Goal: Task Accomplishment & Management: Use online tool/utility

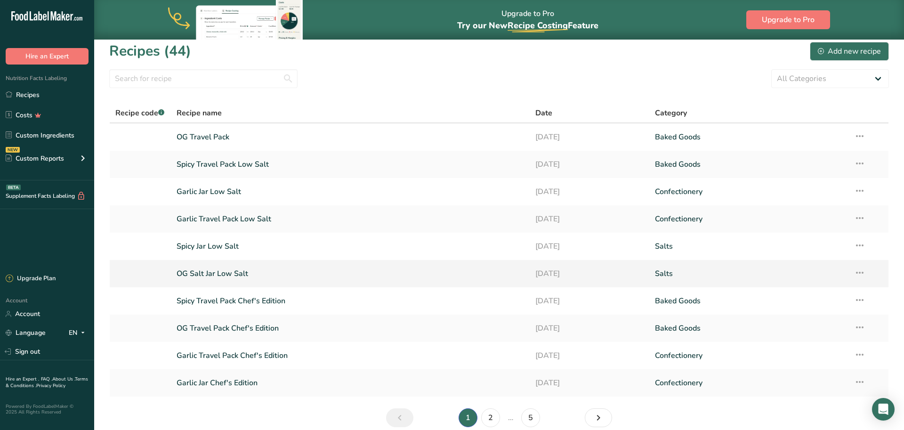
scroll to position [8, 0]
click at [495, 415] on link "2" at bounding box center [490, 416] width 19 height 19
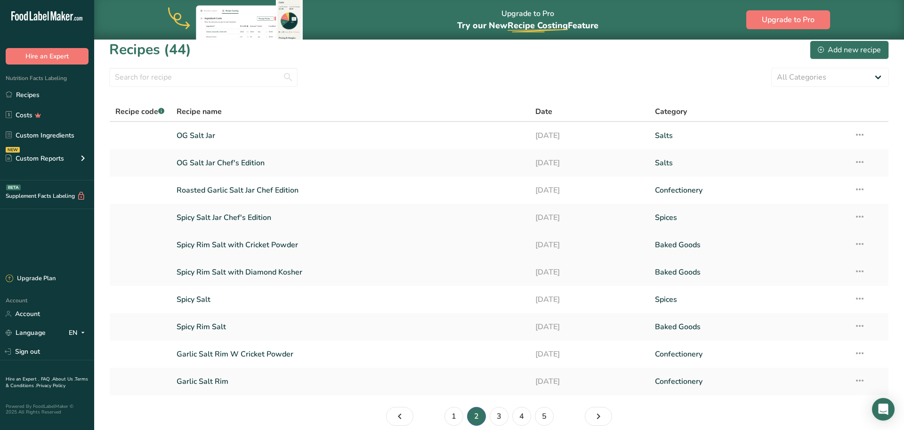
click at [275, 243] on link "Spicy Rim Salt with Cricket Powder" at bounding box center [351, 245] width 348 height 20
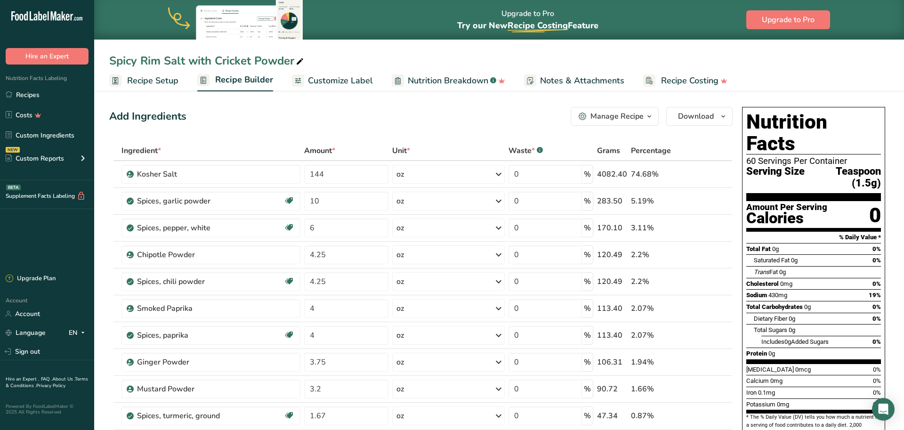
click at [156, 82] on span "Recipe Setup" at bounding box center [152, 80] width 51 height 13
click at [37, 95] on link "Recipes" at bounding box center [47, 95] width 94 height 18
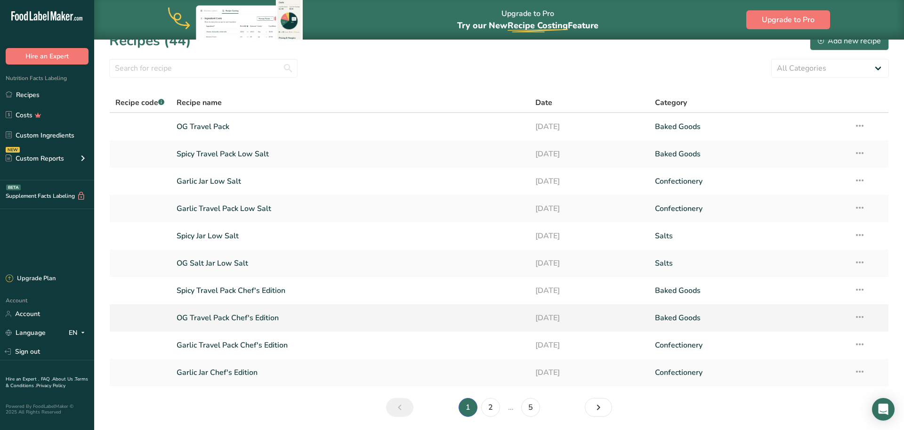
scroll to position [24, 0]
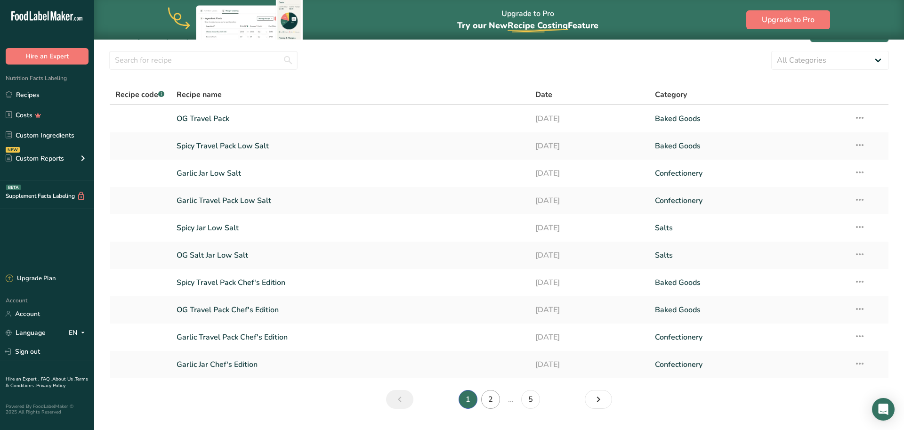
click at [495, 394] on link "2" at bounding box center [490, 399] width 19 height 19
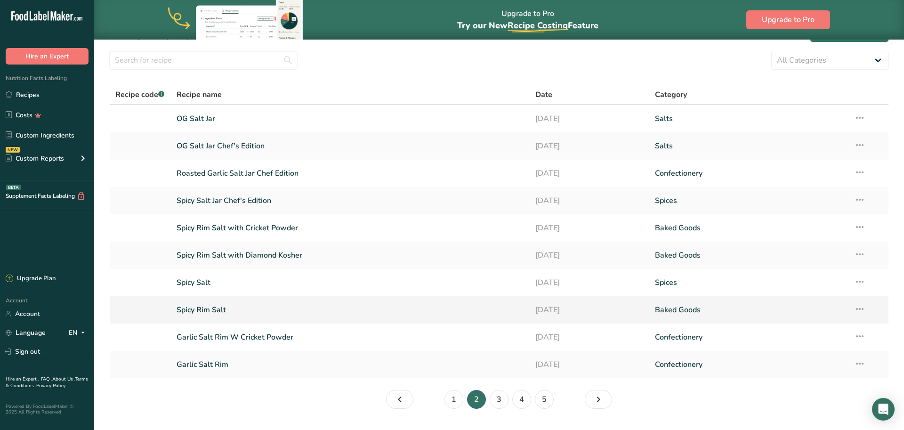
click at [202, 308] on link "Spicy Rim Salt" at bounding box center [351, 310] width 348 height 20
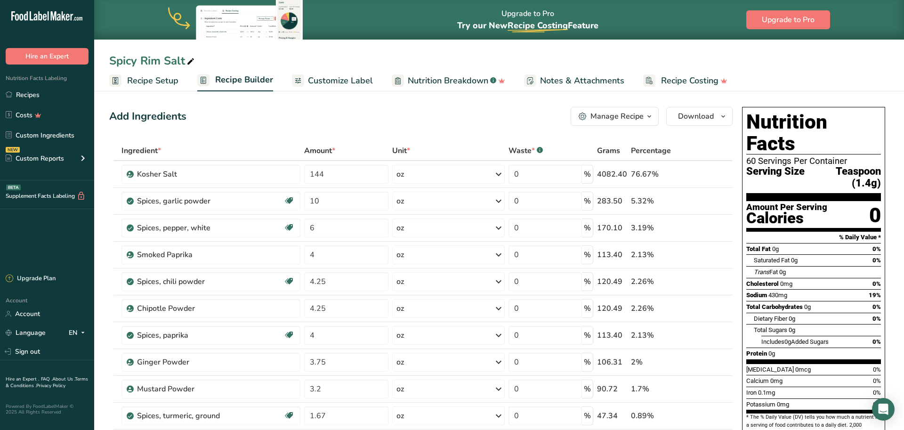
click at [154, 84] on span "Recipe Setup" at bounding box center [152, 80] width 51 height 13
click at [30, 95] on link "Recipes" at bounding box center [47, 95] width 94 height 18
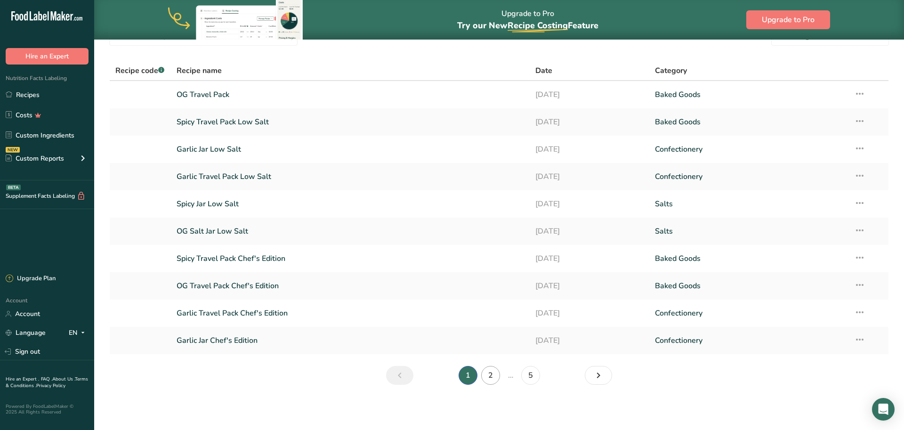
scroll to position [49, 0]
click at [495, 379] on link "2" at bounding box center [490, 375] width 19 height 19
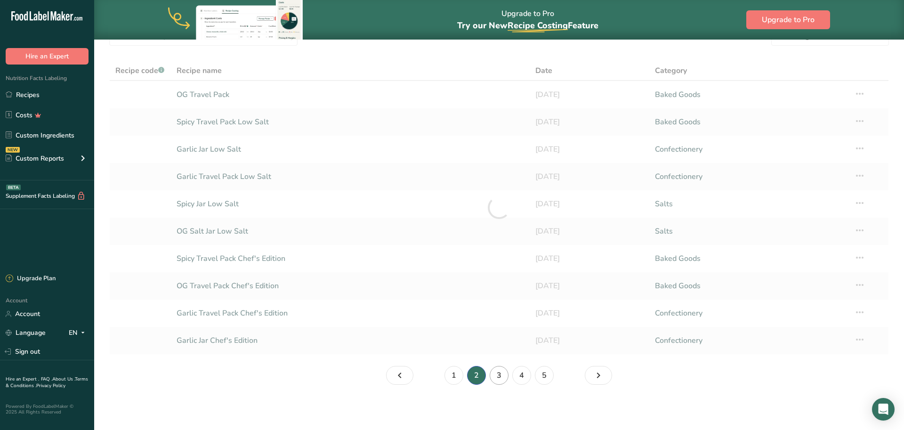
click at [500, 374] on link "3" at bounding box center [499, 375] width 19 height 19
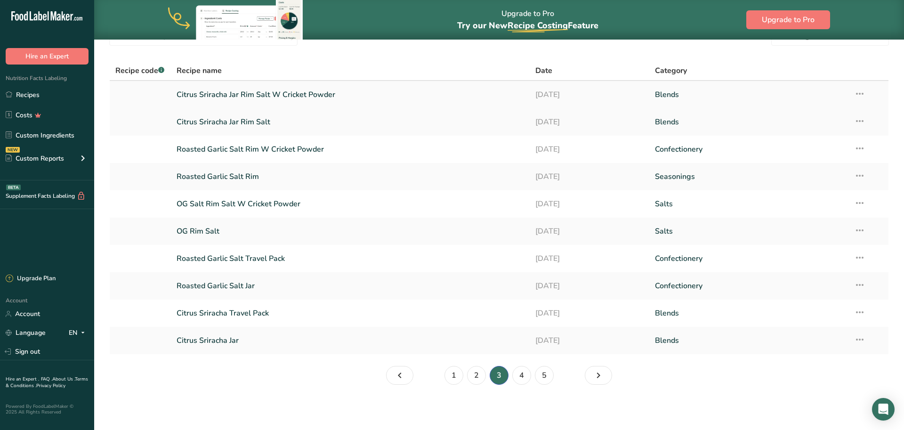
click at [300, 98] on link "Citrus Sriracha Jar Rim Salt W Cricket Powder" at bounding box center [351, 95] width 348 height 20
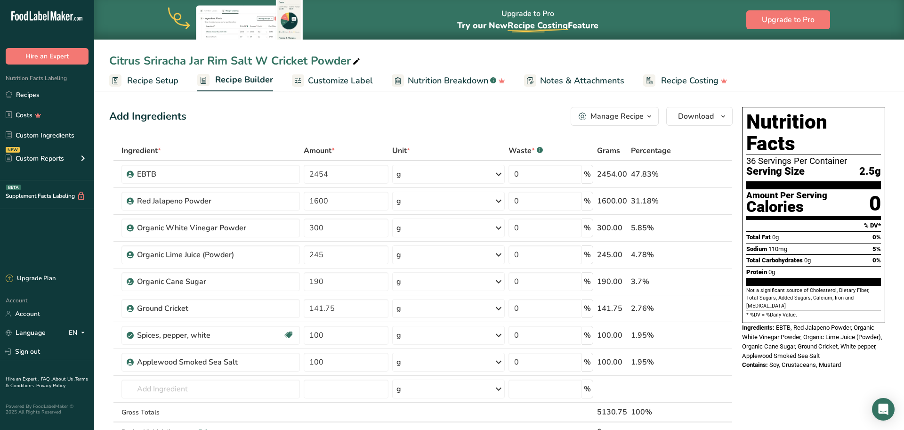
click at [164, 83] on span "Recipe Setup" at bounding box center [152, 80] width 51 height 13
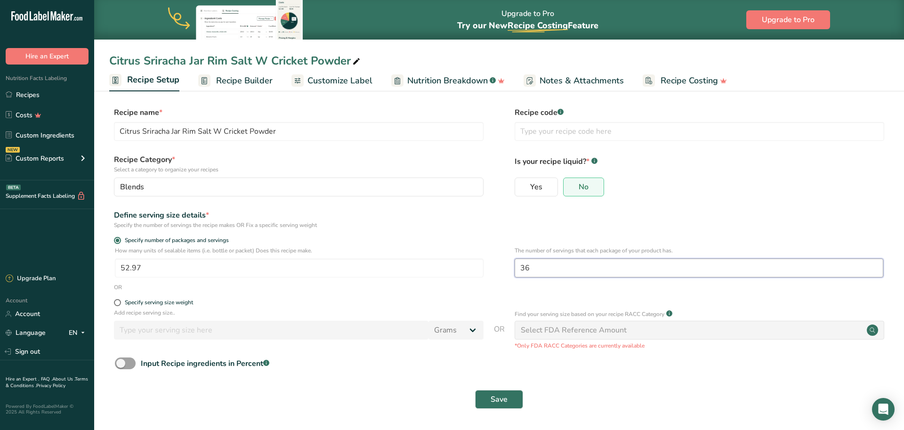
click at [537, 266] on input "36" at bounding box center [699, 268] width 369 height 19
type input "3"
type input "60"
click at [505, 397] on span "Save" at bounding box center [499, 399] width 17 height 11
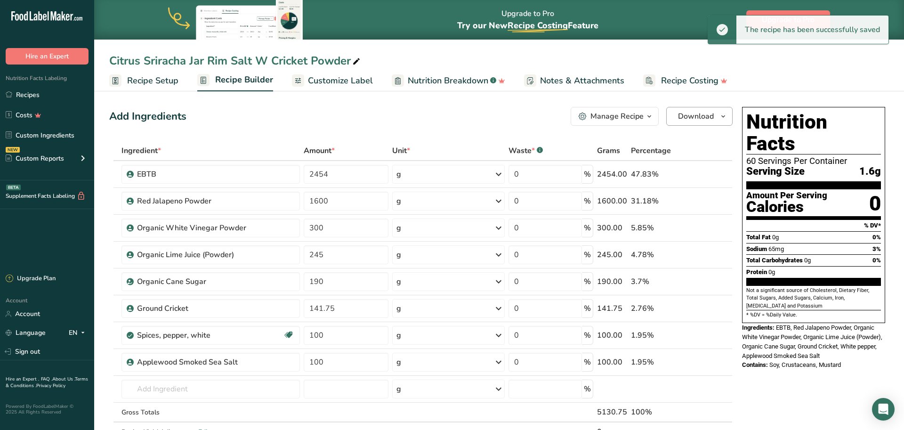
click at [687, 119] on span "Download" at bounding box center [696, 116] width 36 height 11
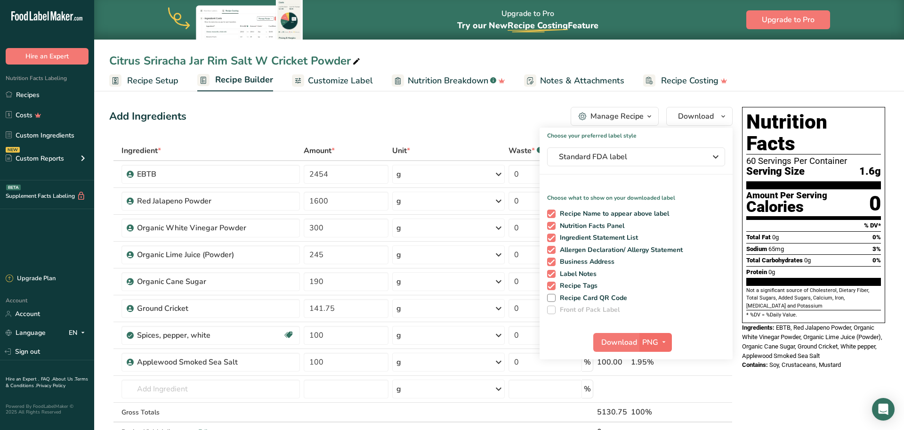
click at [661, 340] on icon "button" at bounding box center [664, 342] width 8 height 12
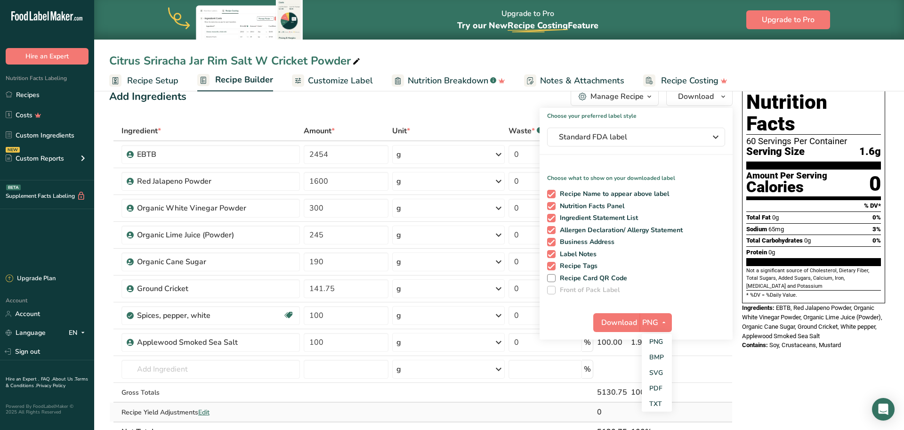
scroll to position [57, 0]
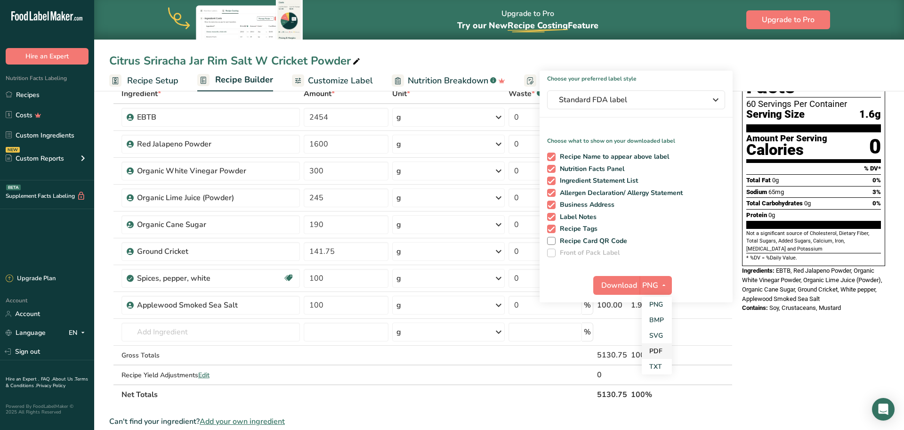
click at [657, 355] on link "PDF" at bounding box center [657, 351] width 30 height 16
click at [591, 101] on span "Standard FDA label" at bounding box center [629, 99] width 141 height 11
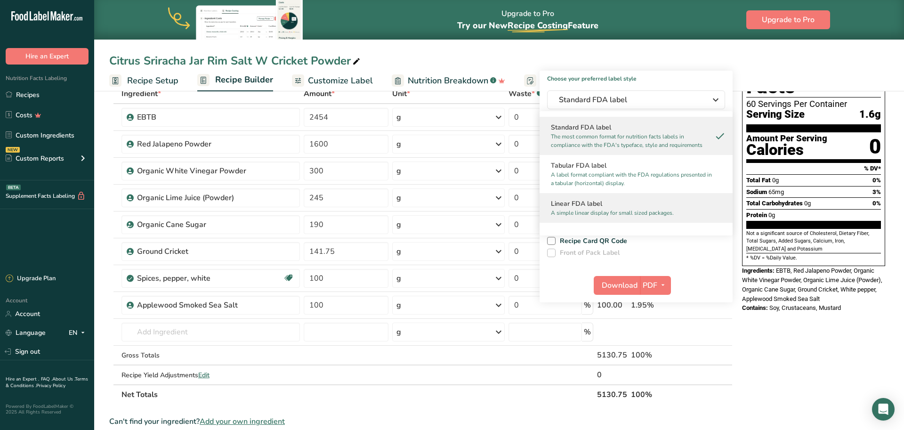
click at [605, 201] on h2 "Linear FDA label" at bounding box center [636, 204] width 170 height 10
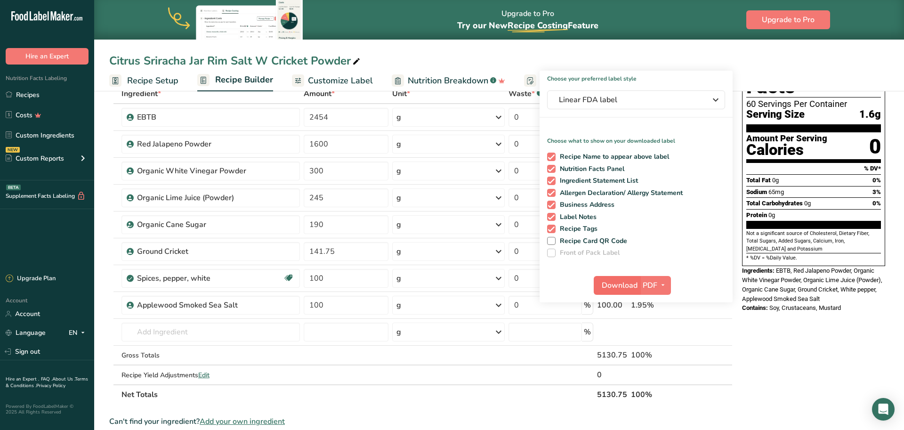
click at [617, 286] on span "Download" at bounding box center [620, 285] width 36 height 11
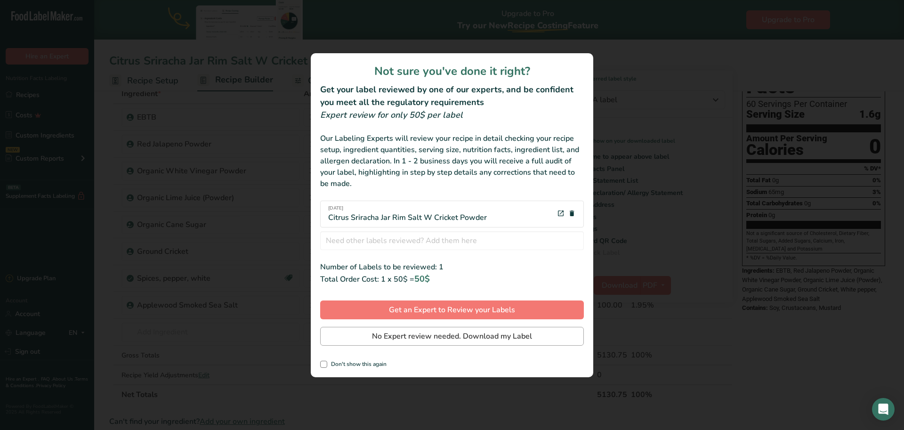
click at [498, 333] on span "No Expert review needed. Download my Label" at bounding box center [452, 336] width 160 height 11
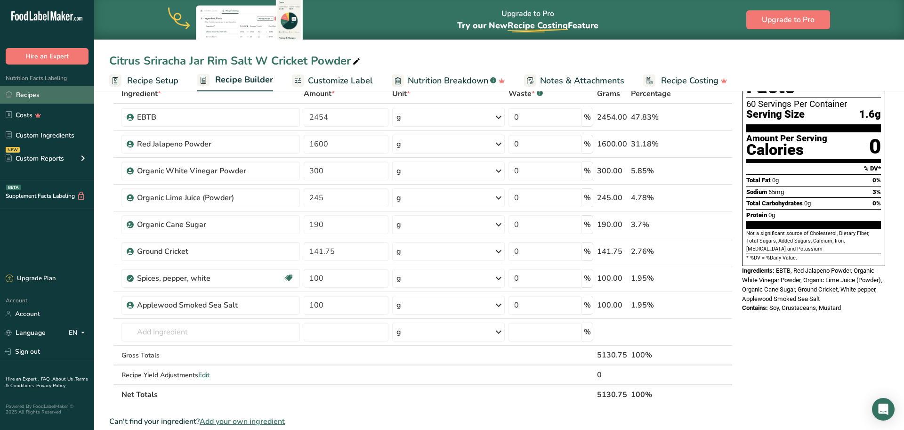
click at [36, 97] on link "Recipes" at bounding box center [47, 95] width 94 height 18
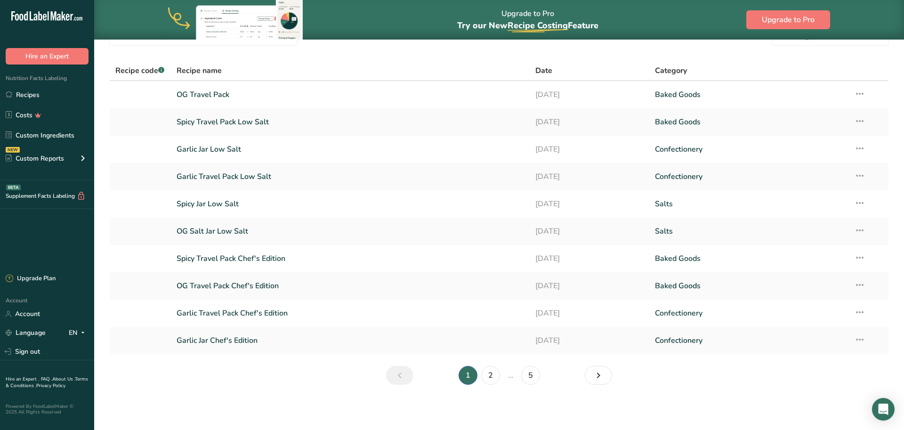
scroll to position [49, 0]
click at [496, 379] on link "2" at bounding box center [490, 375] width 19 height 19
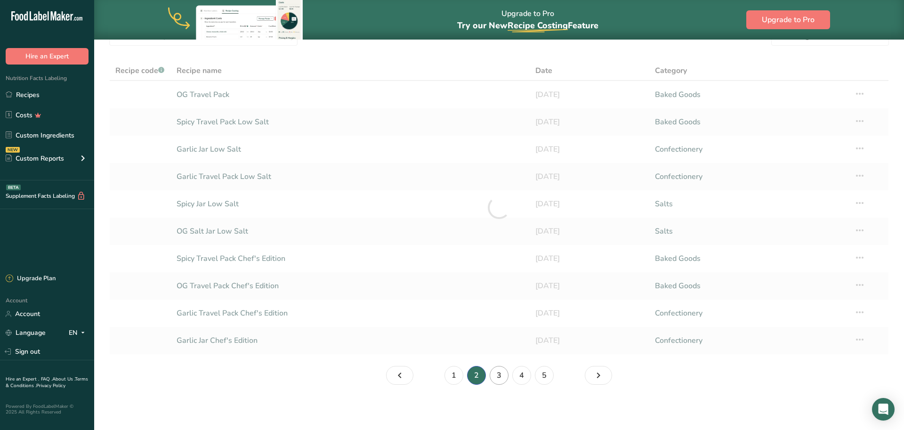
click at [500, 375] on link "3" at bounding box center [499, 375] width 19 height 19
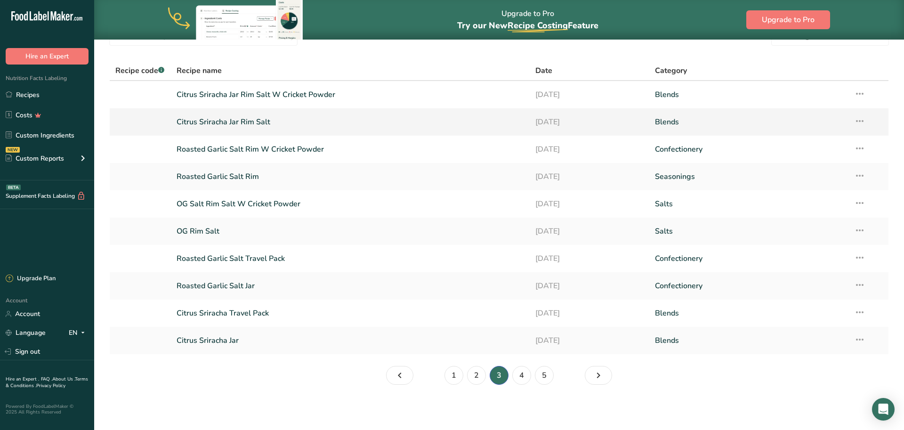
click at [246, 122] on link "Citrus Sriracha Jar Rim Salt" at bounding box center [351, 122] width 348 height 20
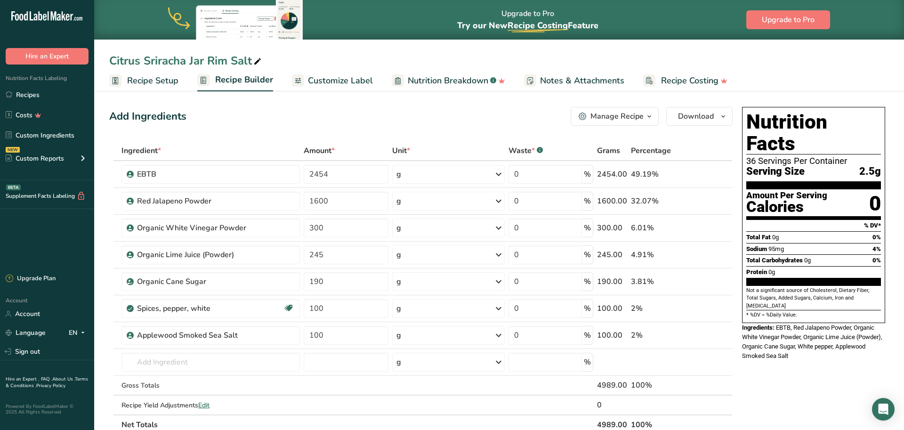
click at [158, 80] on span "Recipe Setup" at bounding box center [152, 80] width 51 height 13
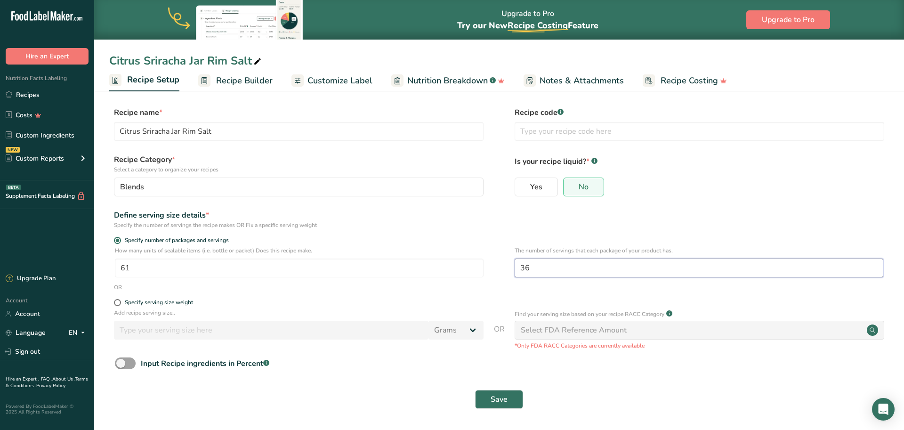
click at [533, 274] on input "36" at bounding box center [699, 268] width 369 height 19
type input "3"
type input "60"
click at [499, 399] on button "Save" at bounding box center [499, 399] width 48 height 19
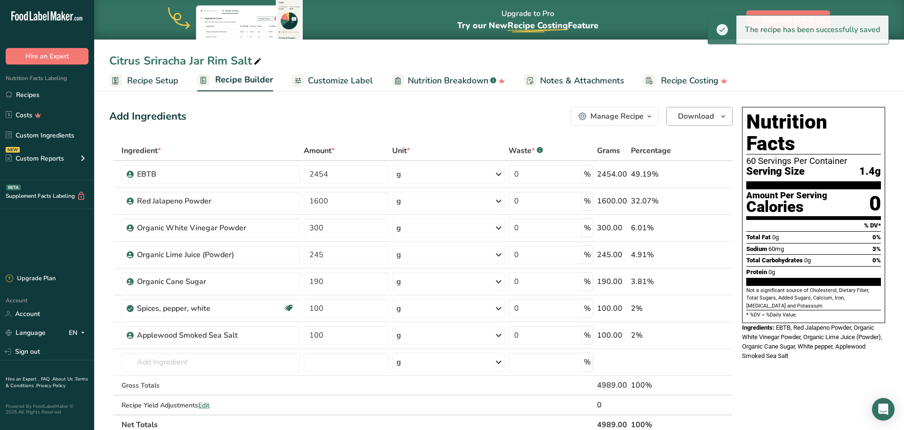
click at [693, 118] on span "Download" at bounding box center [696, 116] width 36 height 11
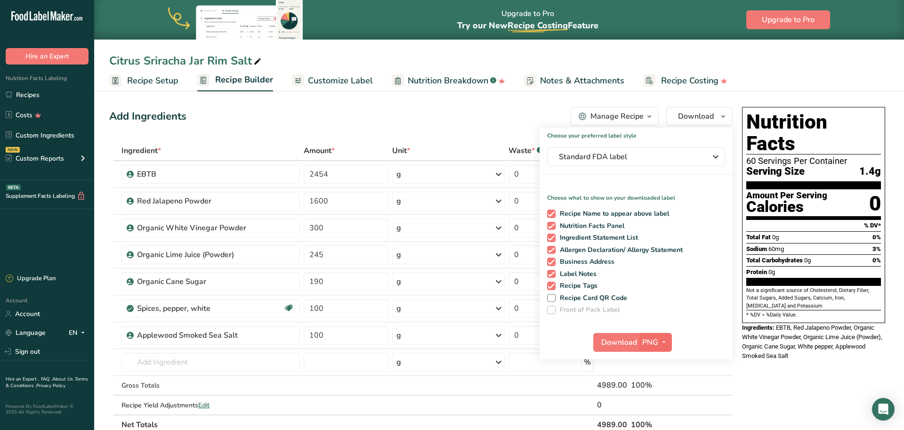
click at [652, 342] on span "PNG" at bounding box center [650, 342] width 16 height 11
click at [662, 410] on link "PDF" at bounding box center [657, 408] width 30 height 16
click at [586, 156] on span "Standard FDA label" at bounding box center [629, 156] width 141 height 11
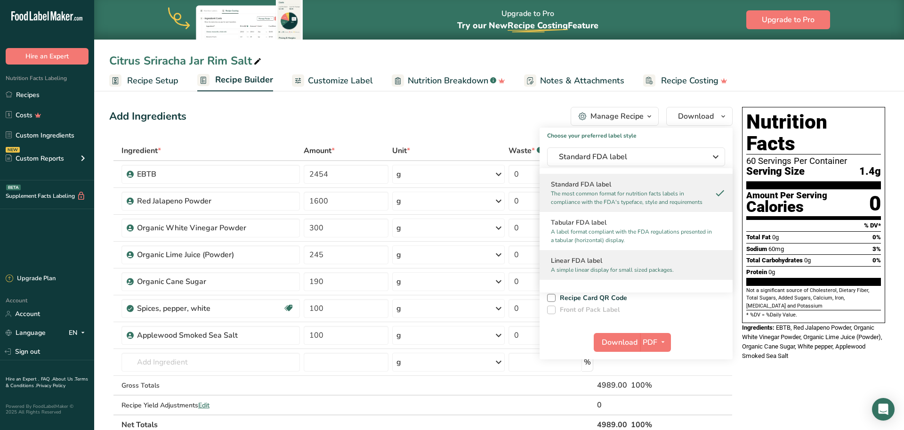
click at [604, 260] on h2 "Linear FDA label" at bounding box center [636, 261] width 170 height 10
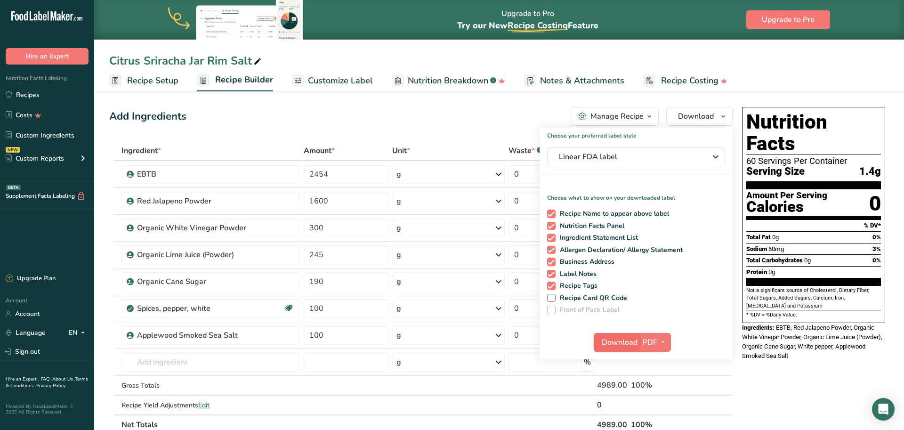
click at [626, 346] on span "Download" at bounding box center [620, 342] width 36 height 11
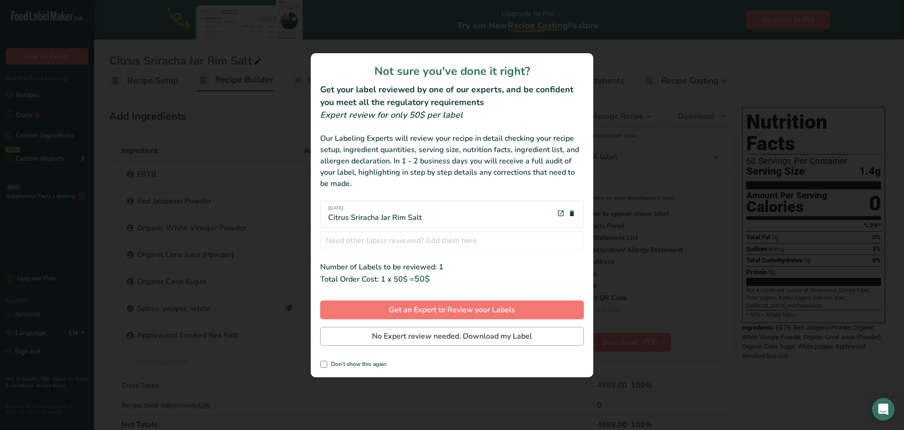
click at [466, 332] on span "No Expert review needed. Download my Label" at bounding box center [452, 336] width 160 height 11
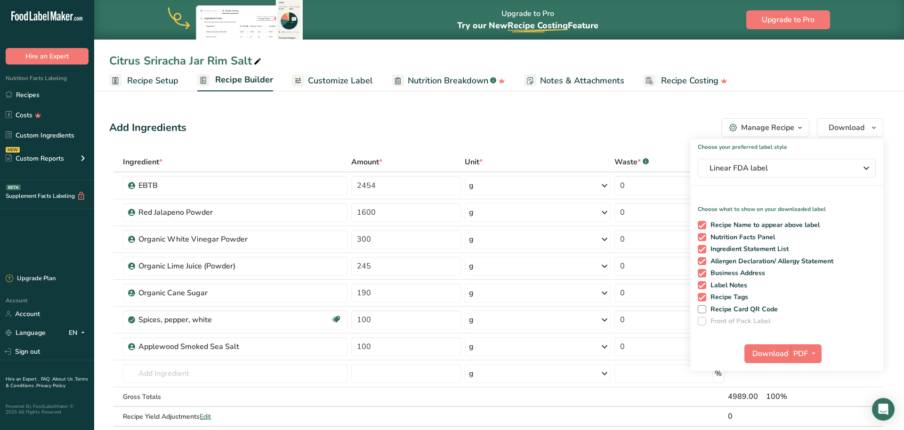
click at [466, 332] on div at bounding box center [452, 215] width 904 height 430
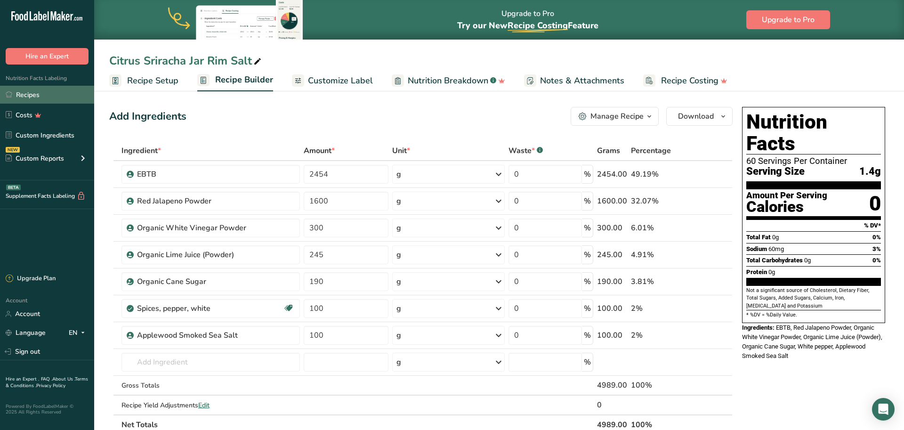
click at [2, 87] on link "Recipes" at bounding box center [47, 95] width 94 height 18
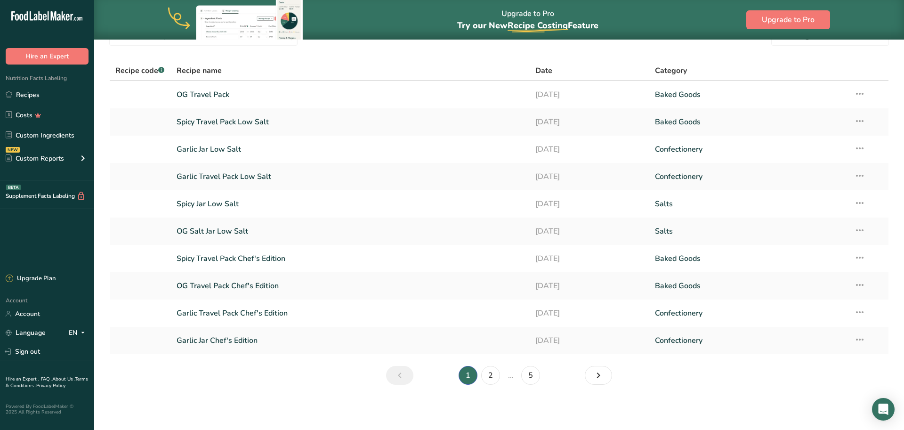
scroll to position [49, 0]
click at [498, 379] on link "2" at bounding box center [490, 375] width 19 height 19
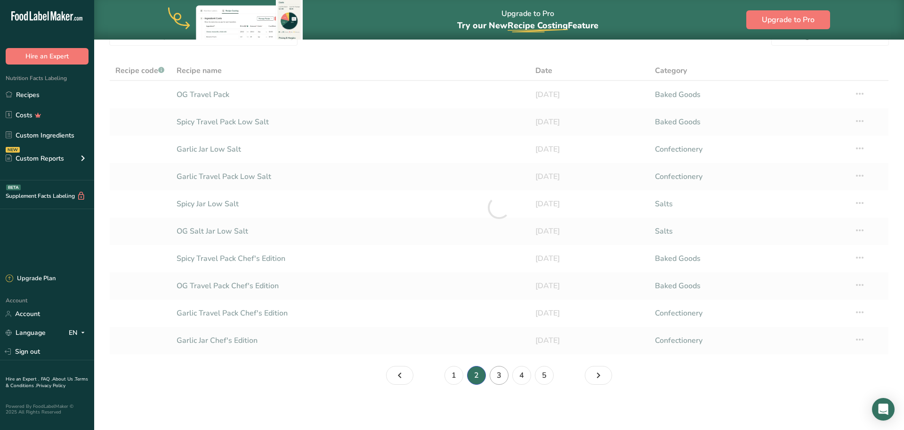
click at [497, 378] on link "3" at bounding box center [499, 375] width 19 height 19
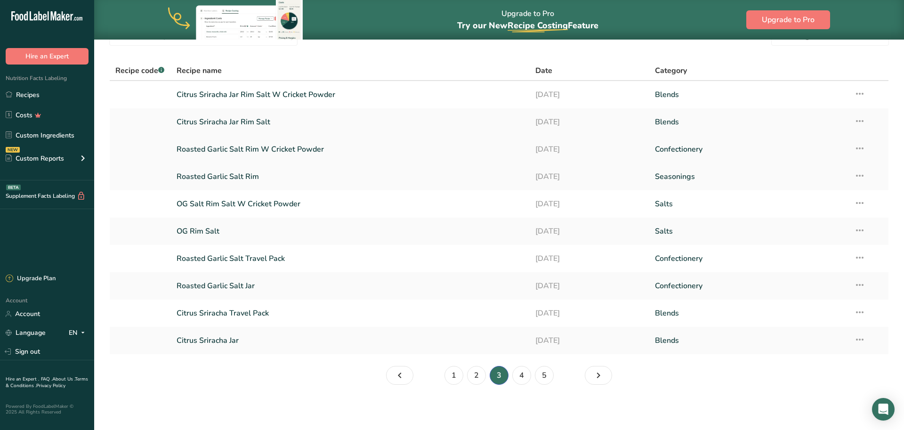
click at [232, 148] on link "Roasted Garlic Salt Rim W Cricket Powder" at bounding box center [351, 149] width 348 height 20
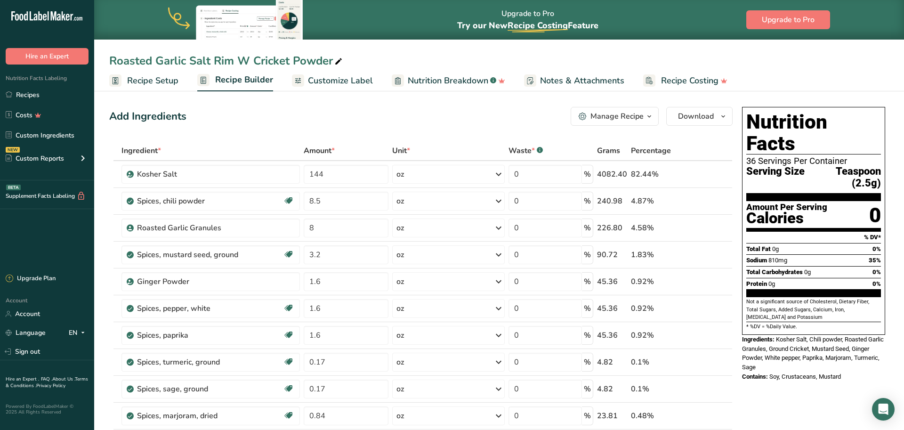
click at [147, 75] on span "Recipe Setup" at bounding box center [152, 80] width 51 height 13
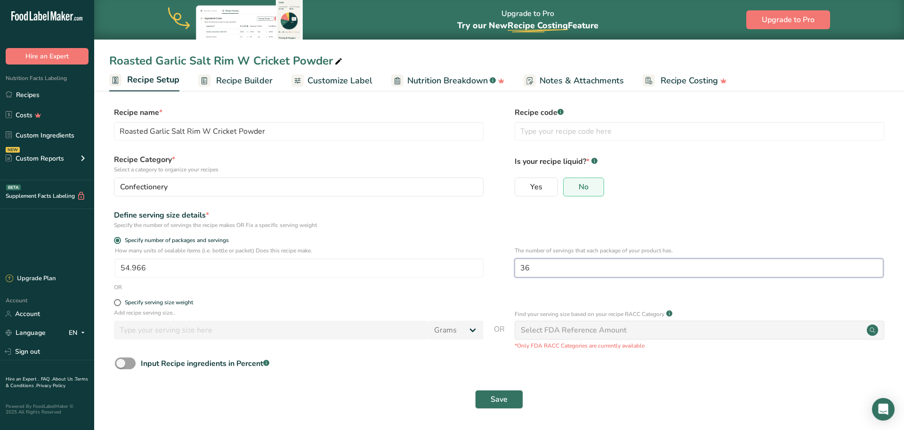
click at [529, 266] on input "36" at bounding box center [699, 268] width 369 height 19
type input "3"
type input "60"
click at [509, 397] on button "Save" at bounding box center [499, 399] width 48 height 19
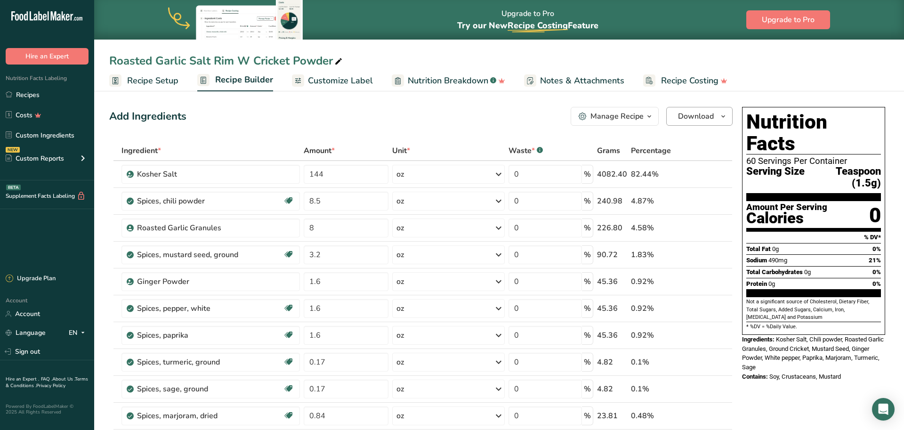
click at [723, 118] on icon "button" at bounding box center [724, 117] width 8 height 12
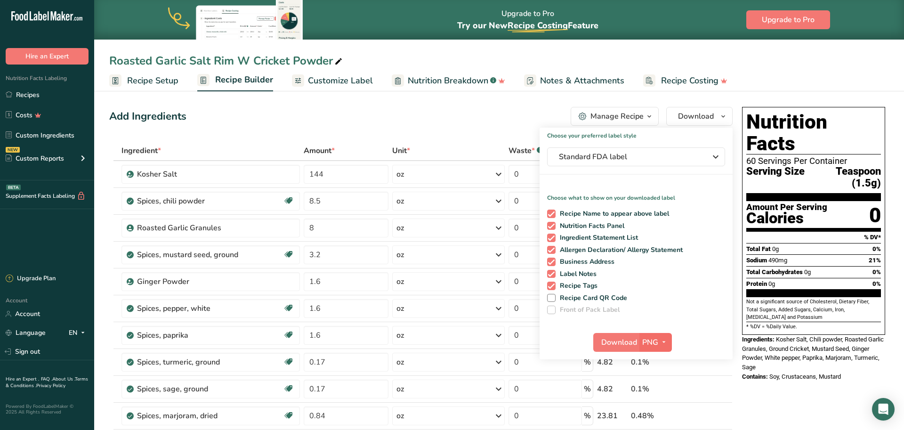
click at [658, 345] on span "button" at bounding box center [663, 342] width 11 height 11
click at [659, 410] on link "PDF" at bounding box center [657, 408] width 30 height 16
click at [704, 154] on div "Standard FDA label" at bounding box center [636, 156] width 154 height 11
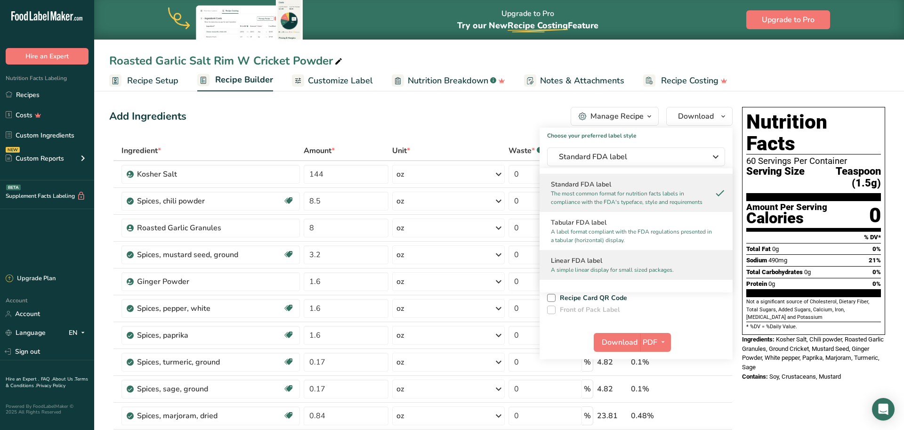
click at [651, 255] on div "Linear FDA label A simple linear display for small sized packages." at bounding box center [636, 265] width 193 height 30
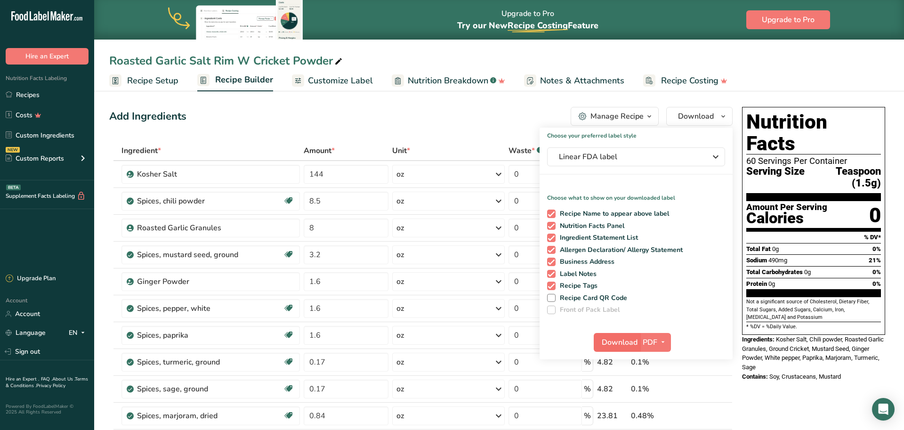
click at [615, 345] on span "Download" at bounding box center [620, 342] width 36 height 11
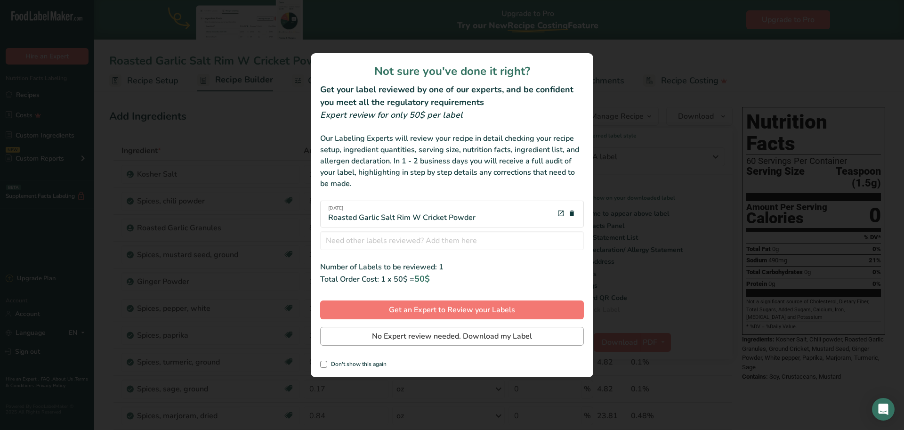
click at [528, 333] on span "No Expert review needed. Download my Label" at bounding box center [452, 336] width 160 height 11
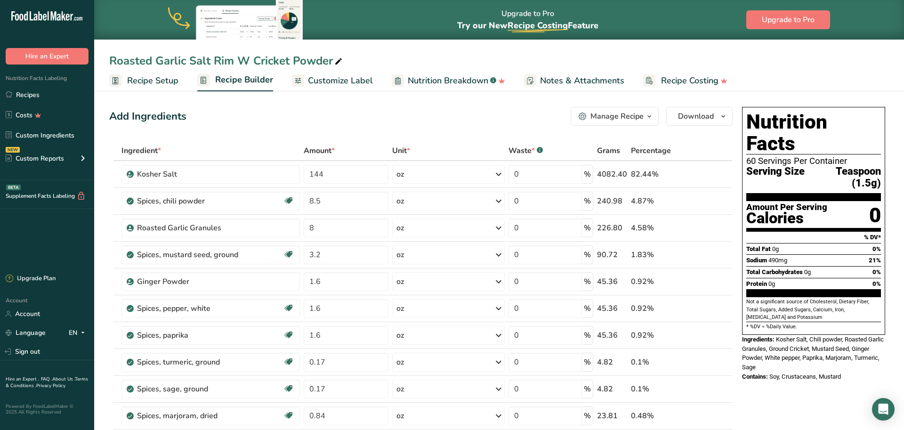
click at [153, 82] on span "Recipe Setup" at bounding box center [152, 80] width 51 height 13
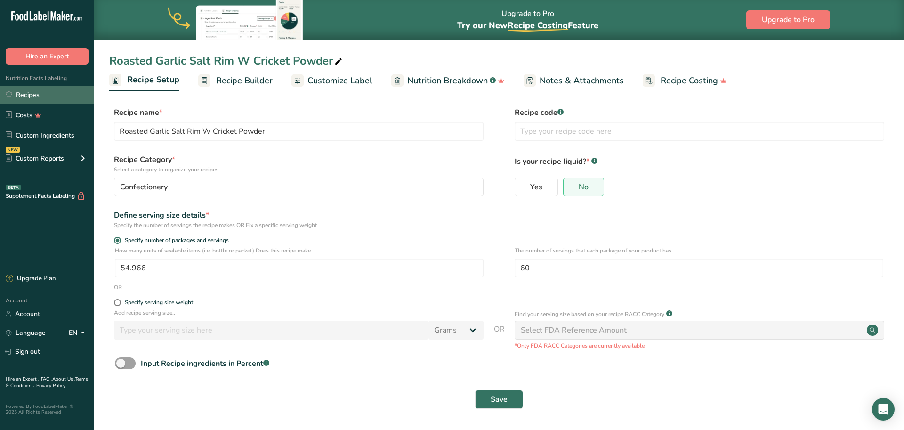
click at [43, 99] on link "Recipes" at bounding box center [47, 95] width 94 height 18
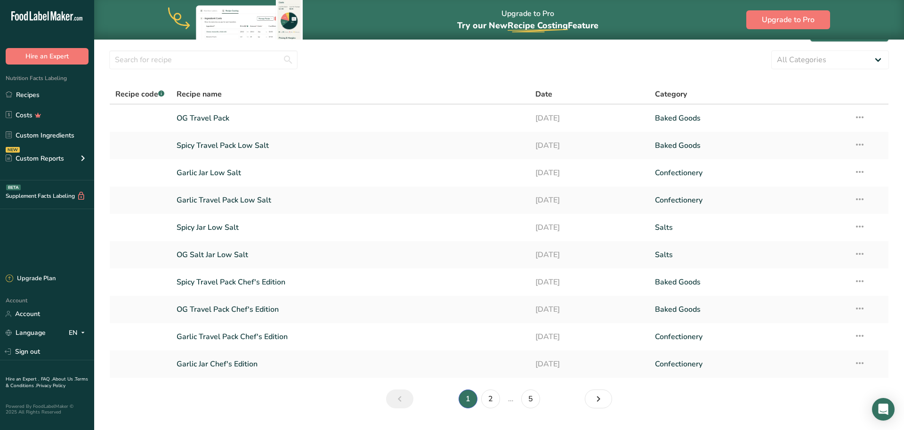
scroll to position [25, 0]
click at [603, 393] on icon "Next page" at bounding box center [598, 398] width 11 height 17
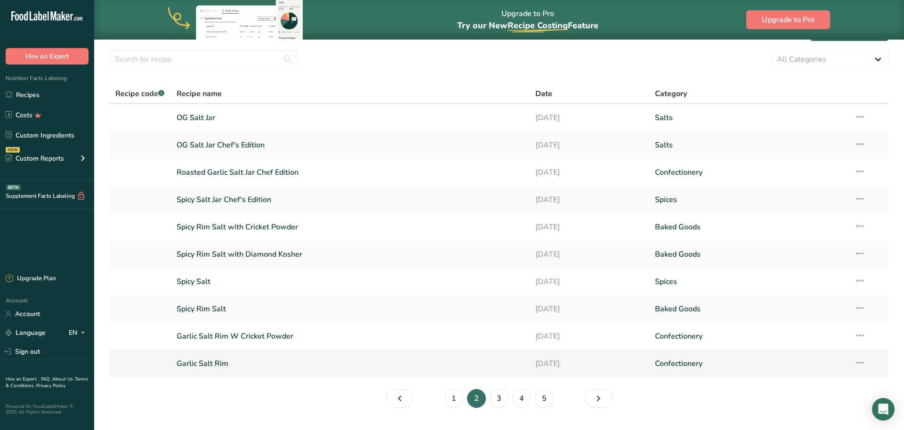
click at [210, 363] on link "Garlic Salt Rim" at bounding box center [351, 364] width 348 height 20
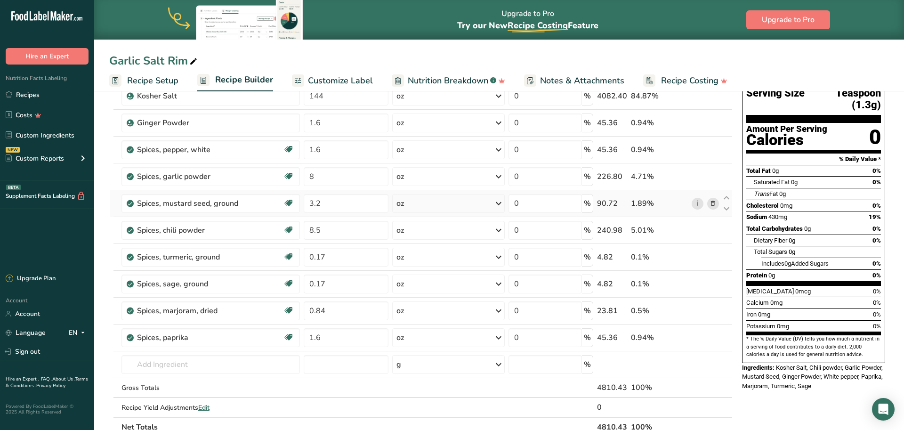
scroll to position [71, 0]
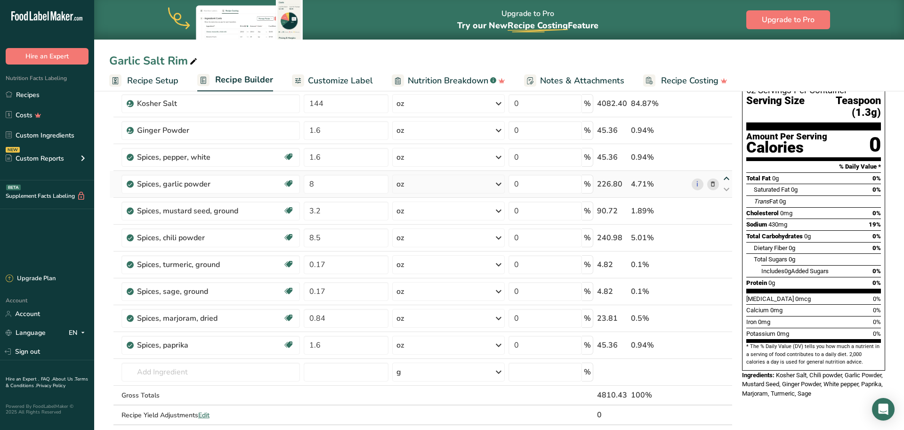
click at [725, 176] on icon at bounding box center [726, 178] width 11 height 7
type input "8"
type input "1.6"
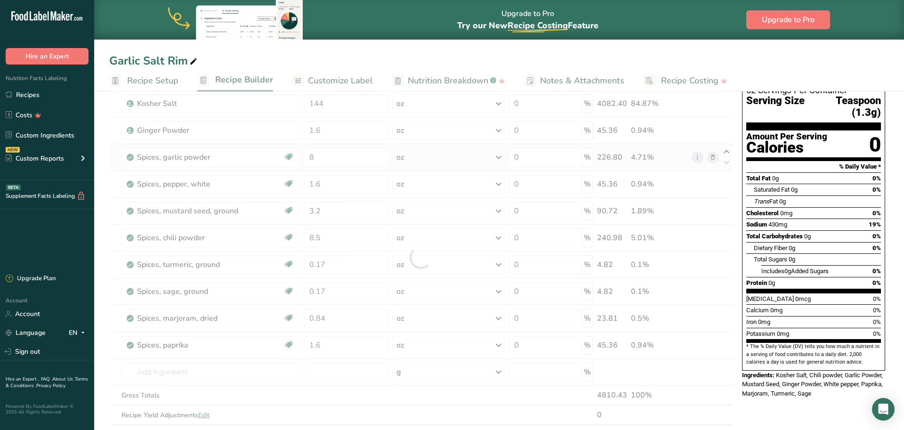
click at [726, 150] on div at bounding box center [421, 257] width 624 height 374
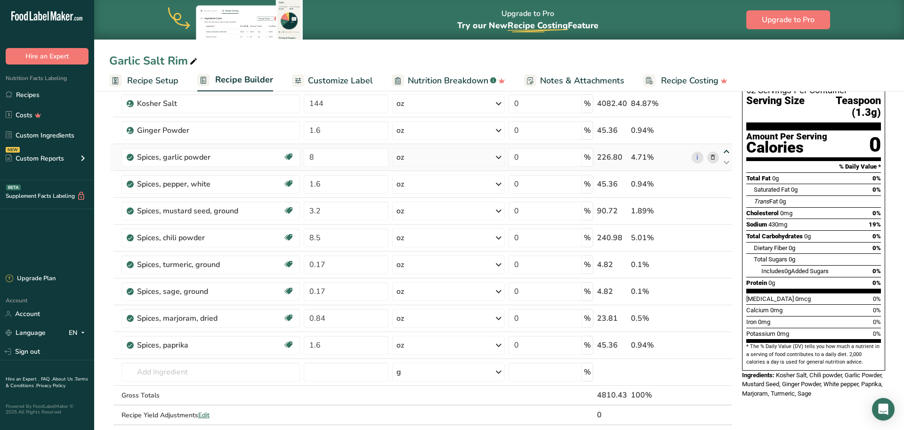
click at [728, 154] on icon at bounding box center [726, 151] width 11 height 7
type input "8"
type input "1.6"
click at [726, 233] on icon at bounding box center [726, 232] width 11 height 7
type input "8.5"
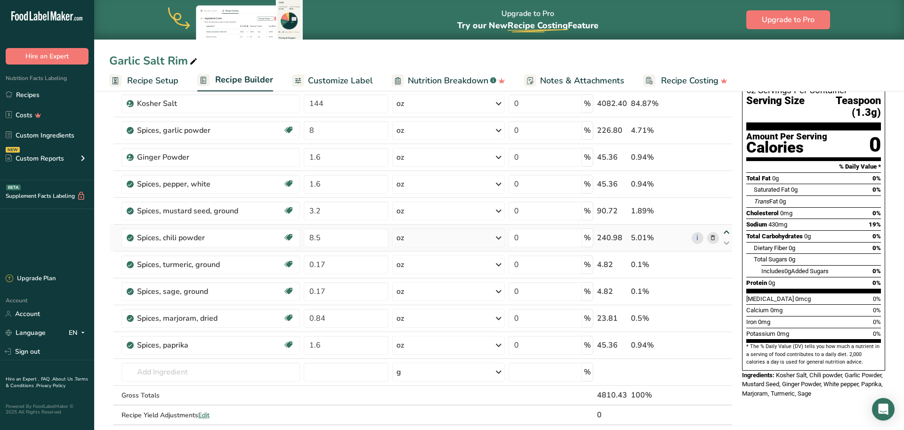
type input "3.2"
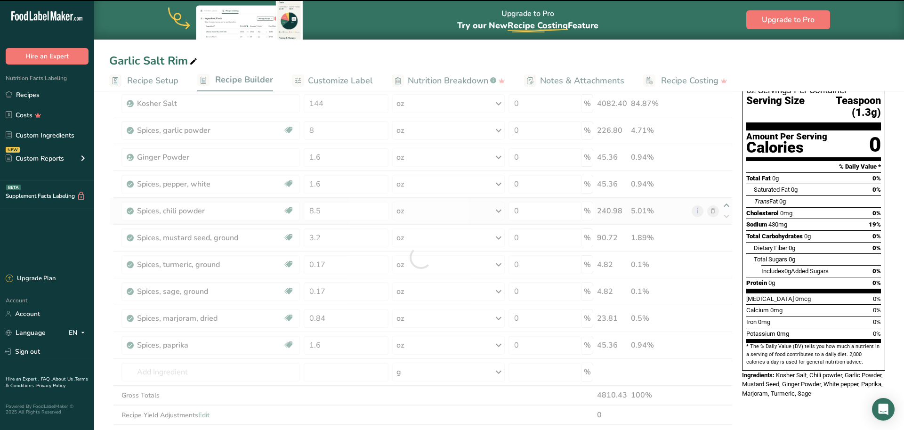
click at [725, 205] on div at bounding box center [421, 257] width 624 height 374
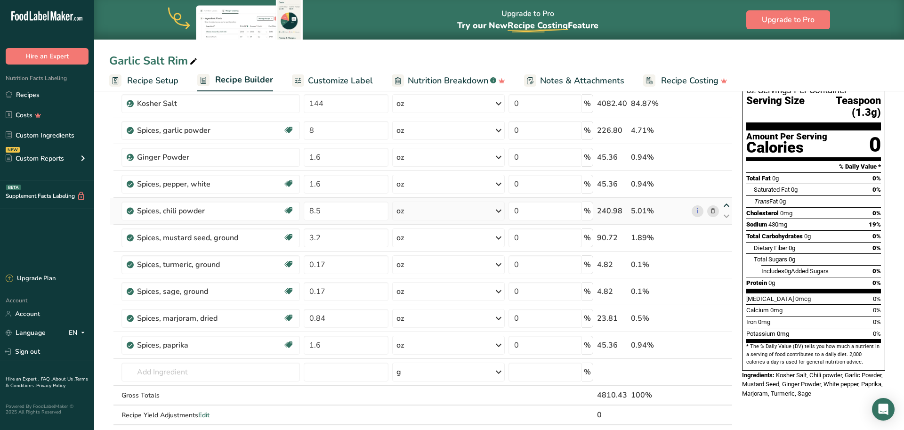
click at [727, 206] on icon at bounding box center [726, 205] width 11 height 7
type input "8.5"
type input "1.6"
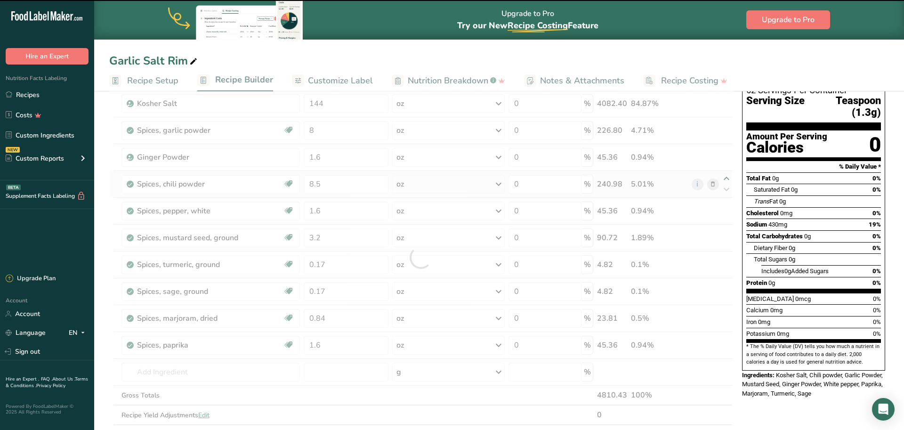
click at [726, 181] on div at bounding box center [421, 257] width 624 height 374
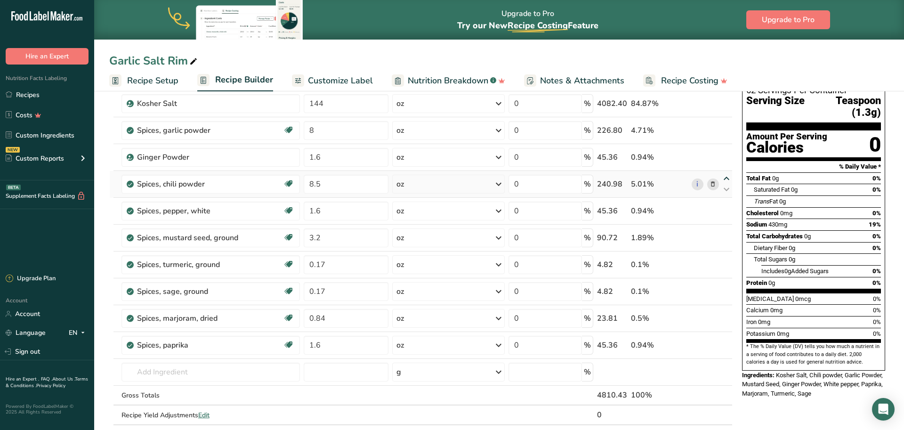
click at [725, 179] on icon at bounding box center [726, 178] width 11 height 7
type input "8.5"
type input "1.6"
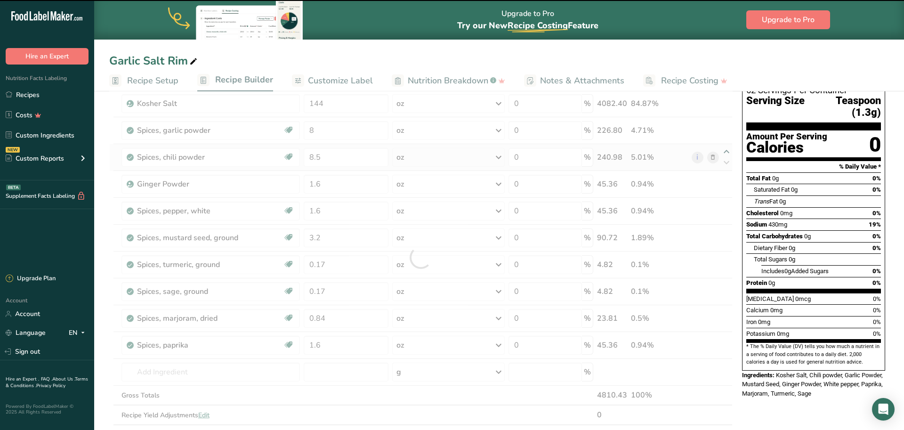
click at [726, 152] on div at bounding box center [421, 257] width 624 height 374
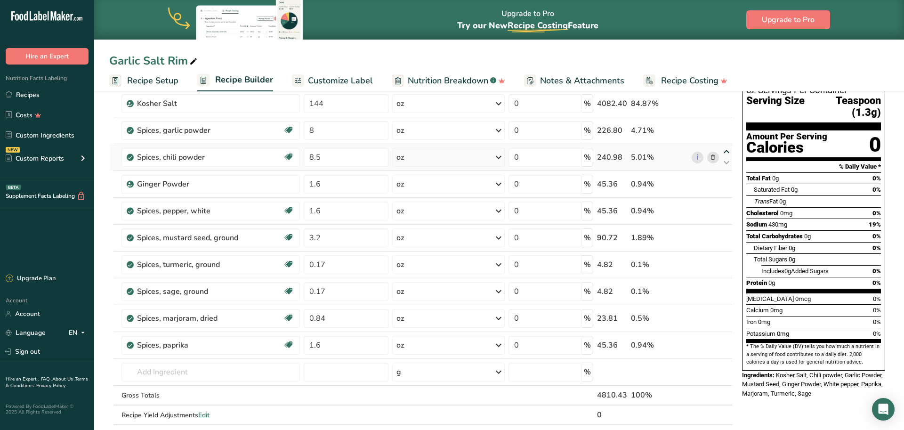
click at [727, 152] on icon at bounding box center [726, 151] width 11 height 7
type input "8.5"
type input "8"
click at [728, 231] on icon at bounding box center [726, 232] width 11 height 7
type input "3.2"
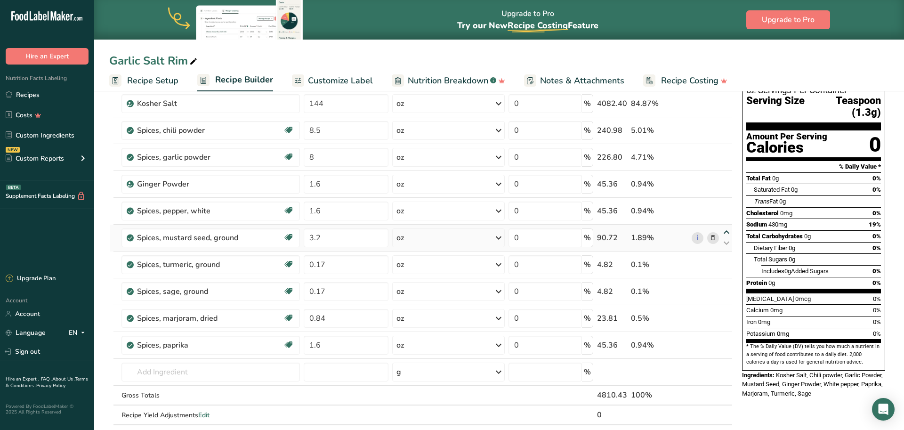
type input "1.6"
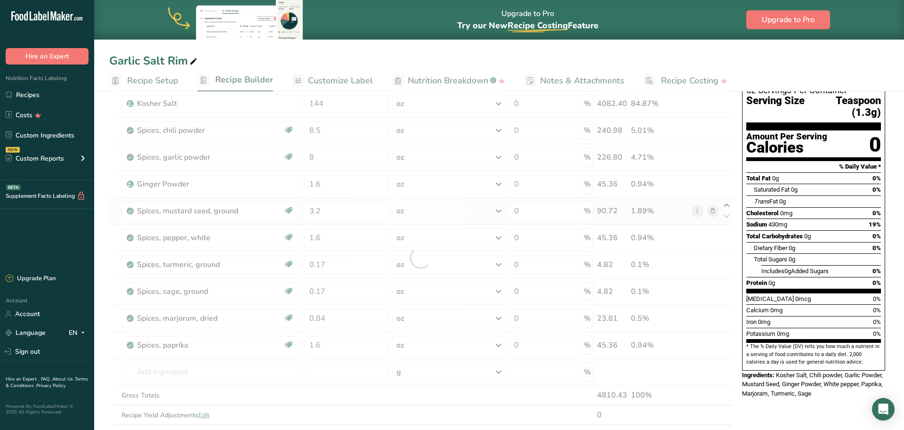
click at [724, 204] on div at bounding box center [421, 257] width 624 height 374
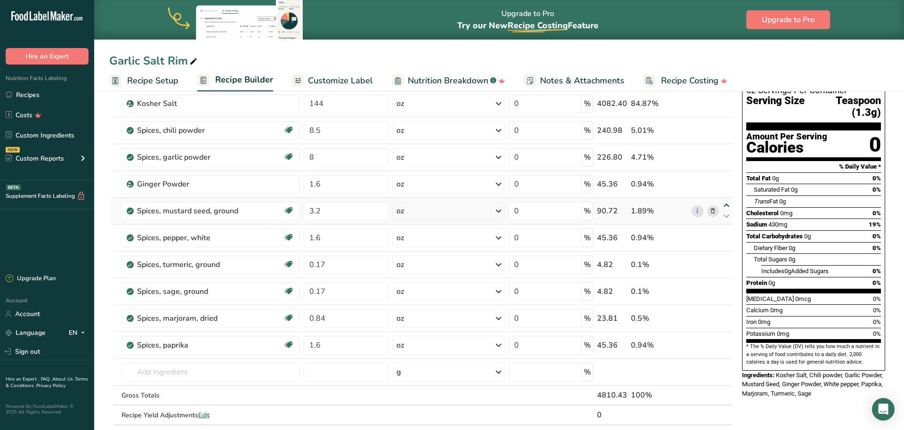
click at [728, 205] on icon at bounding box center [726, 205] width 11 height 7
type input "3.2"
type input "1.6"
click at [726, 340] on icon at bounding box center [726, 339] width 11 height 7
type input "1.6"
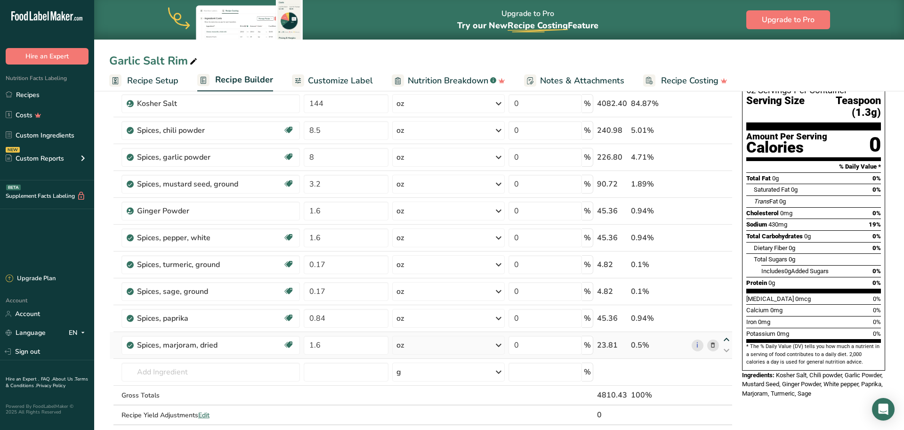
type input "0.84"
click at [727, 311] on icon at bounding box center [726, 312] width 11 height 7
type input "1.6"
type input "0.17"
click at [726, 285] on icon at bounding box center [726, 286] width 11 height 7
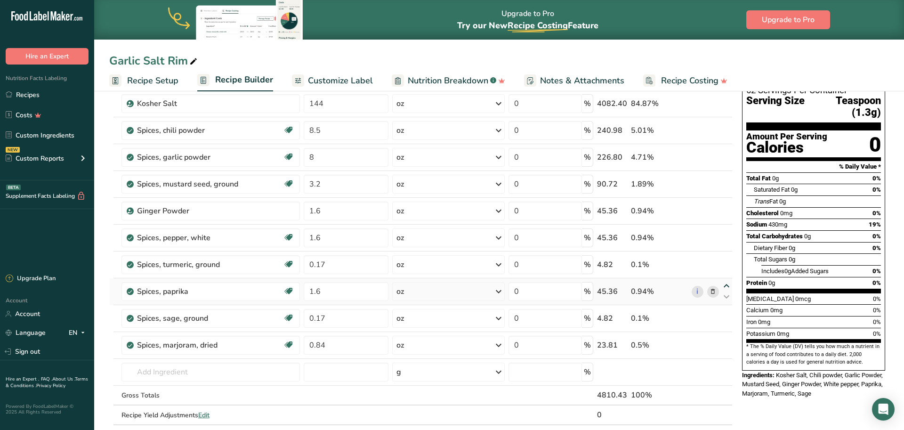
type input "1.6"
type input "0.17"
click at [317, 345] on input "0.84" at bounding box center [346, 345] width 85 height 19
type input "0.084"
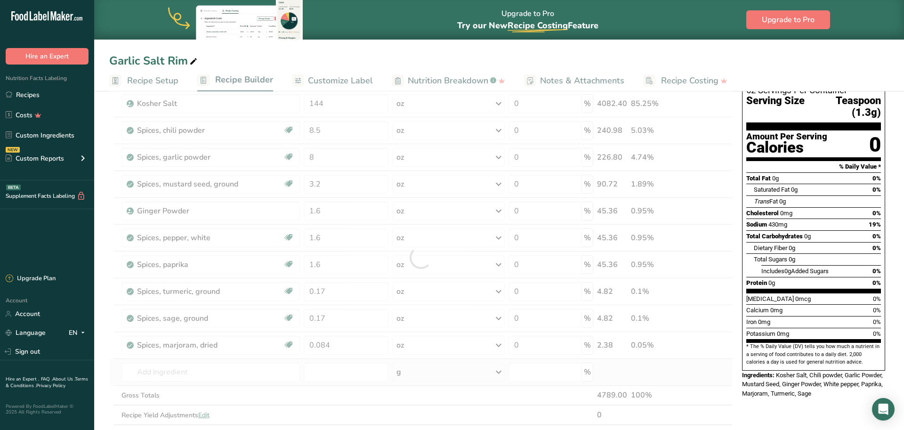
click at [621, 373] on div "Ingredient * Amount * Unit * Waste * .a-a{fill:#347362;}.b-a{fill:#fff;} Grams …" at bounding box center [421, 257] width 624 height 374
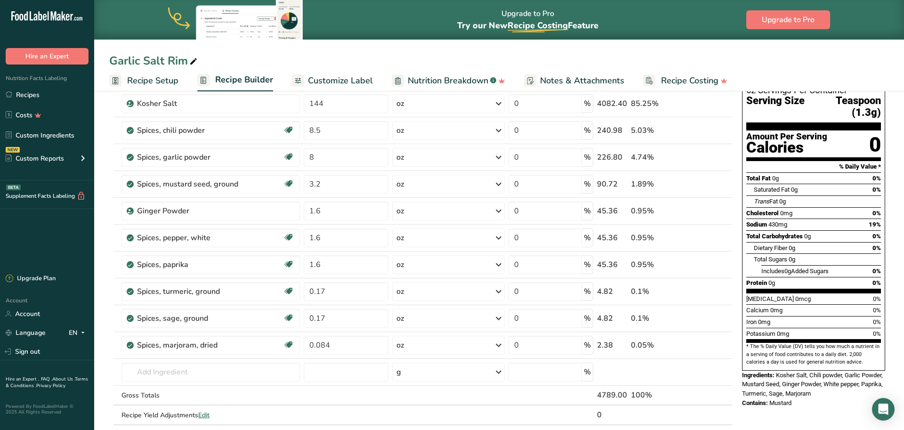
click at [162, 83] on span "Recipe Setup" at bounding box center [152, 80] width 51 height 13
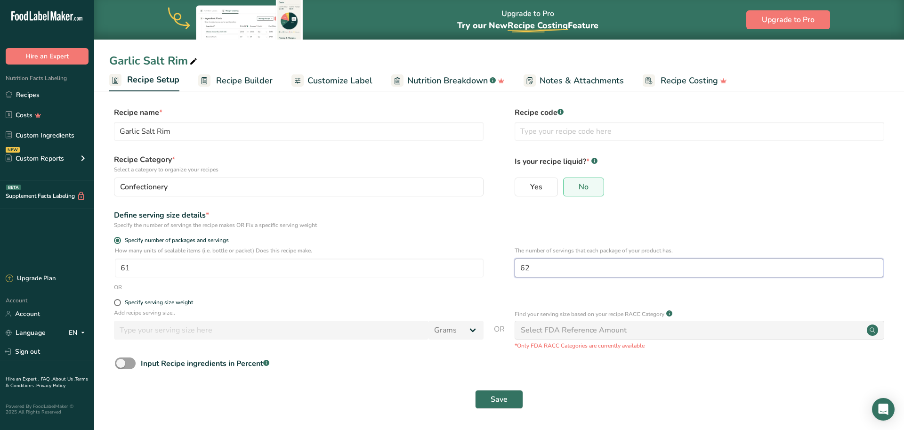
click at [553, 267] on input "62" at bounding box center [699, 268] width 369 height 19
type input "60"
click at [510, 401] on button "Save" at bounding box center [499, 399] width 48 height 19
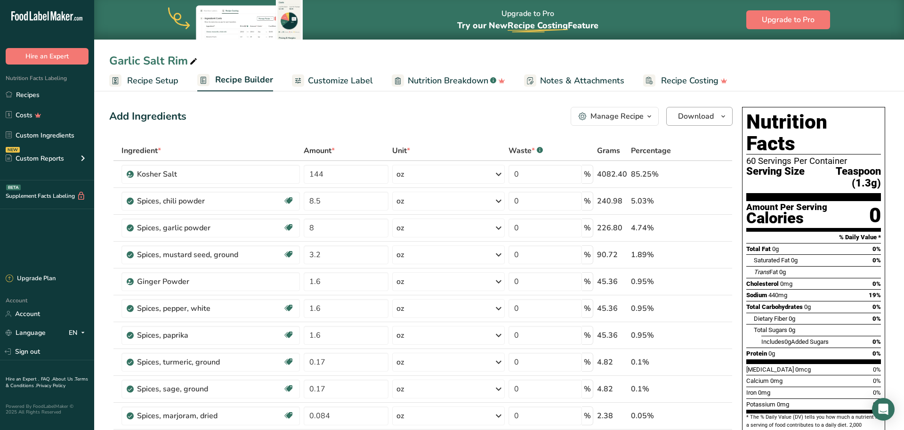
click at [722, 114] on icon "button" at bounding box center [724, 117] width 8 height 12
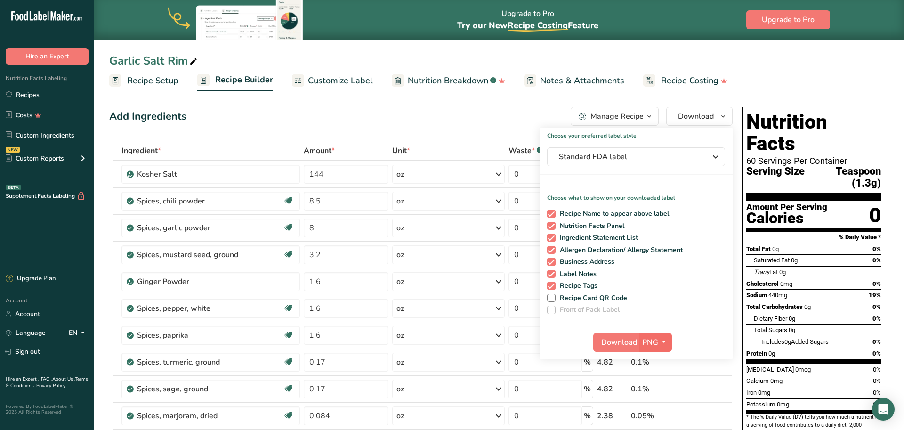
click at [656, 340] on span "PNG" at bounding box center [650, 342] width 16 height 11
click at [660, 405] on link "PDF" at bounding box center [657, 408] width 30 height 16
click at [712, 158] on icon "button" at bounding box center [715, 156] width 11 height 17
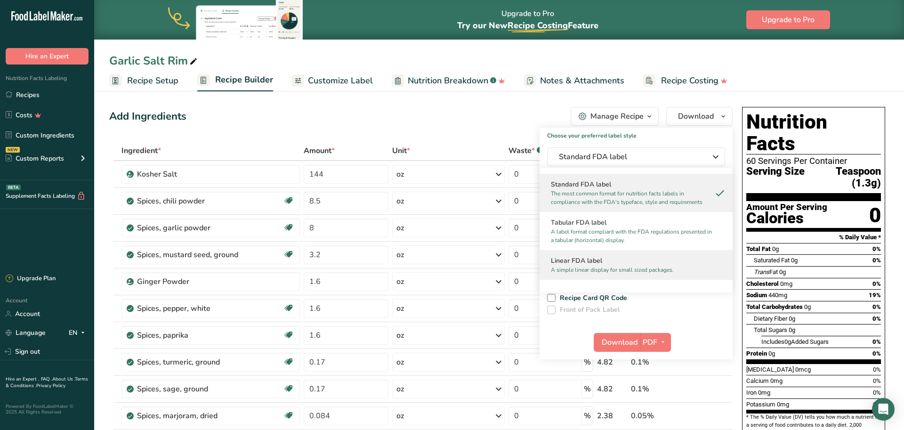
click at [665, 261] on h2 "Linear FDA label" at bounding box center [636, 261] width 170 height 10
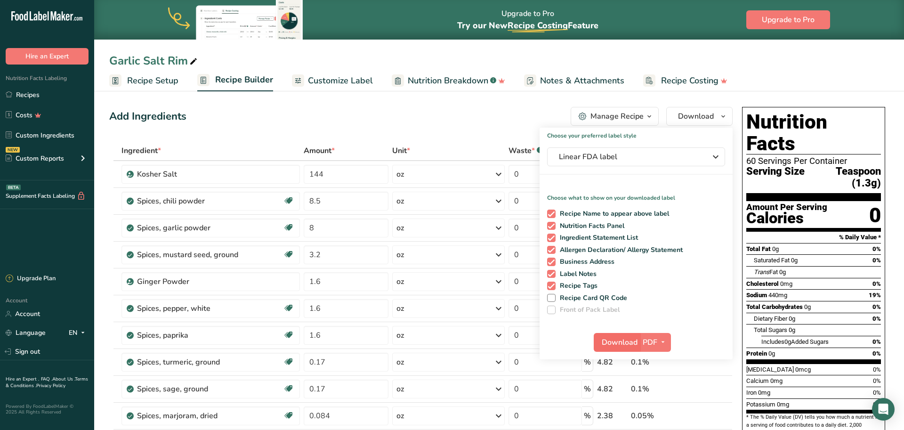
click at [623, 341] on span "Download" at bounding box center [620, 342] width 36 height 11
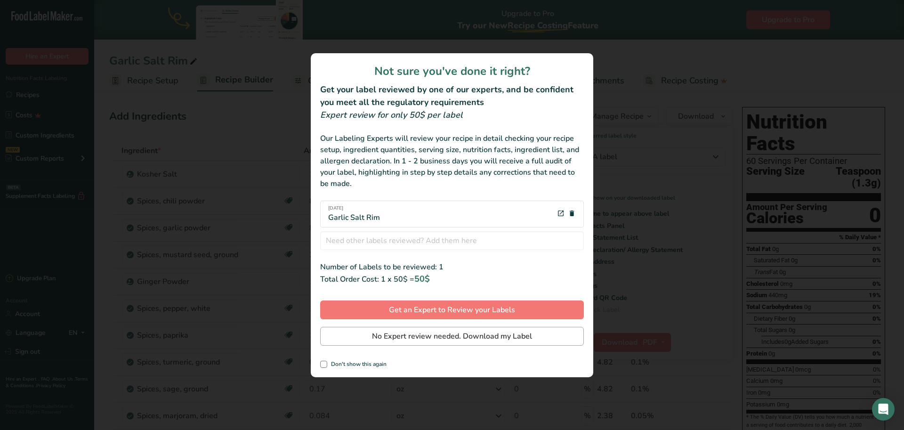
click at [397, 339] on span "No Expert review needed. Download my Label" at bounding box center [452, 336] width 160 height 11
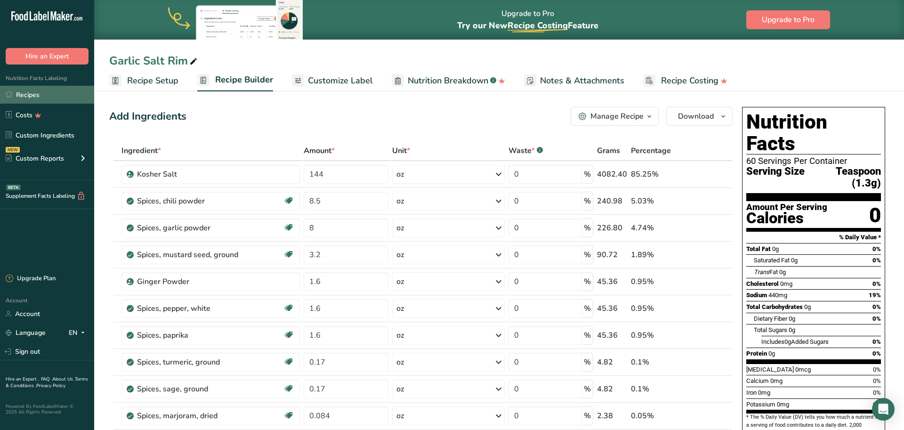
click at [36, 97] on link "Recipes" at bounding box center [47, 95] width 94 height 18
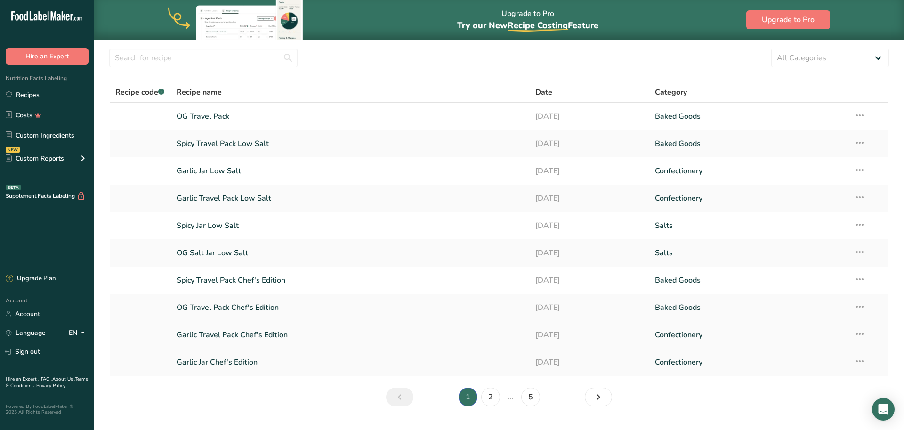
scroll to position [49, 0]
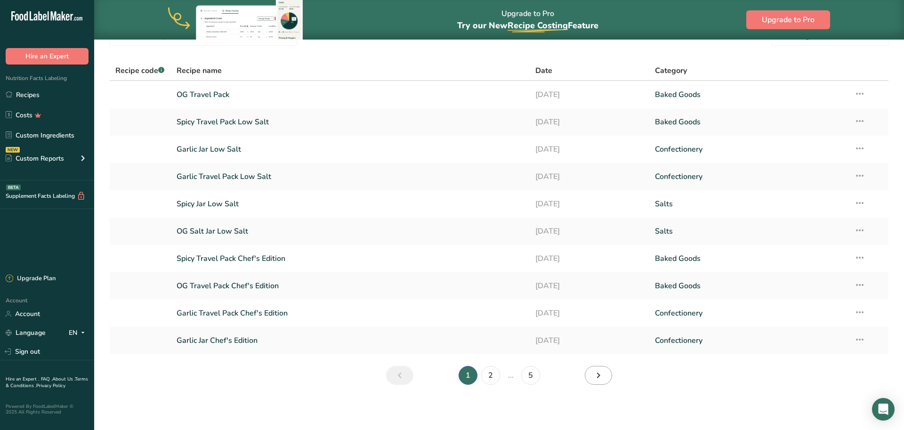
click at [603, 375] on icon "Next page" at bounding box center [598, 375] width 11 height 17
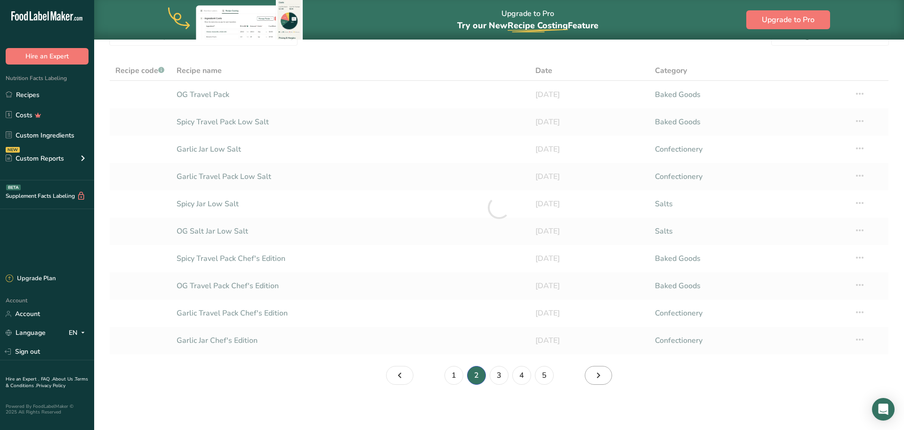
click at [603, 375] on icon "Page 3." at bounding box center [598, 375] width 11 height 17
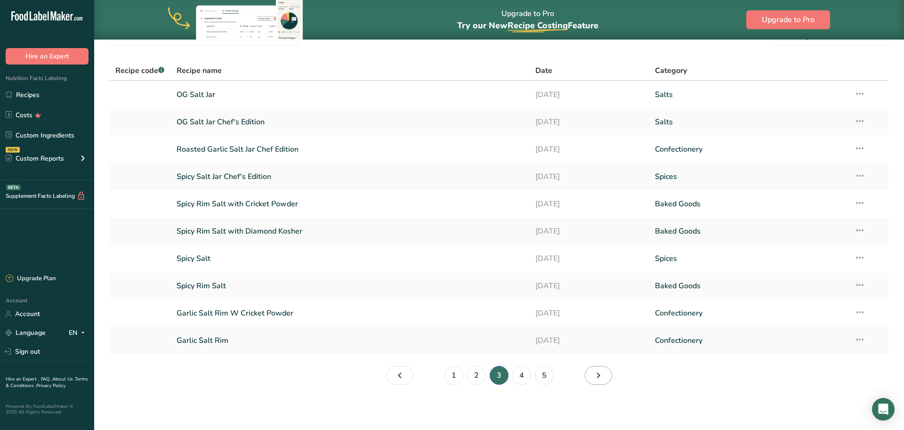
click at [598, 371] on icon "Page 4." at bounding box center [598, 375] width 11 height 17
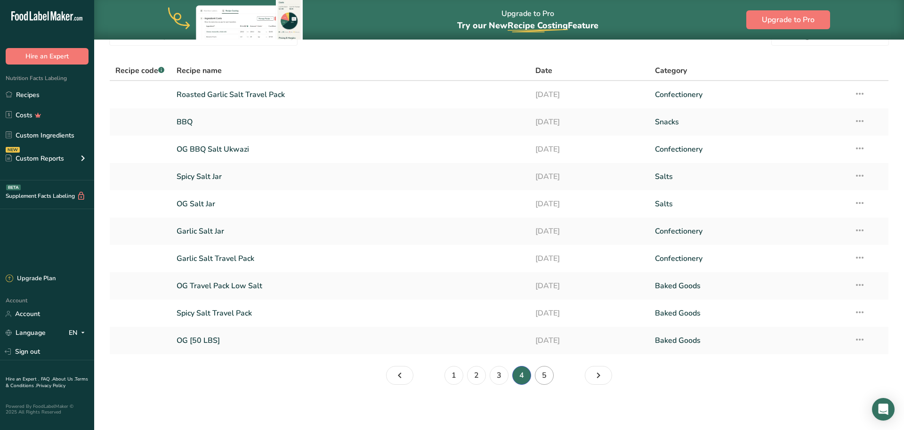
click at [543, 379] on link "5" at bounding box center [544, 375] width 19 height 19
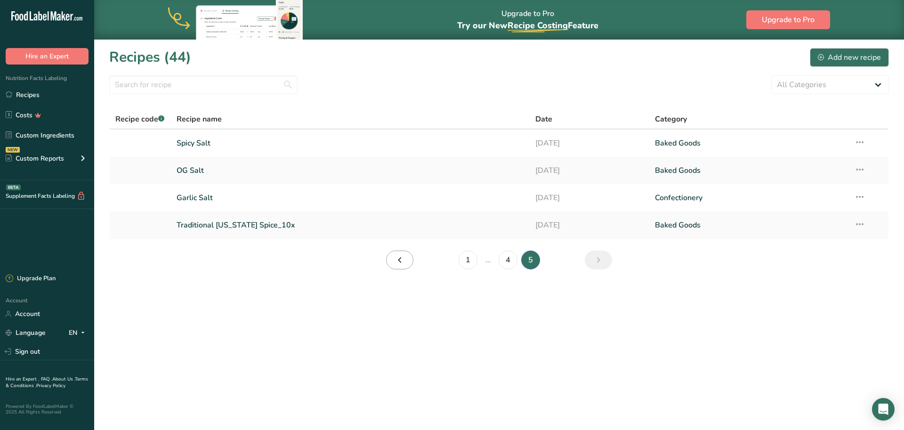
click at [405, 261] on icon "Page 4." at bounding box center [399, 259] width 11 height 17
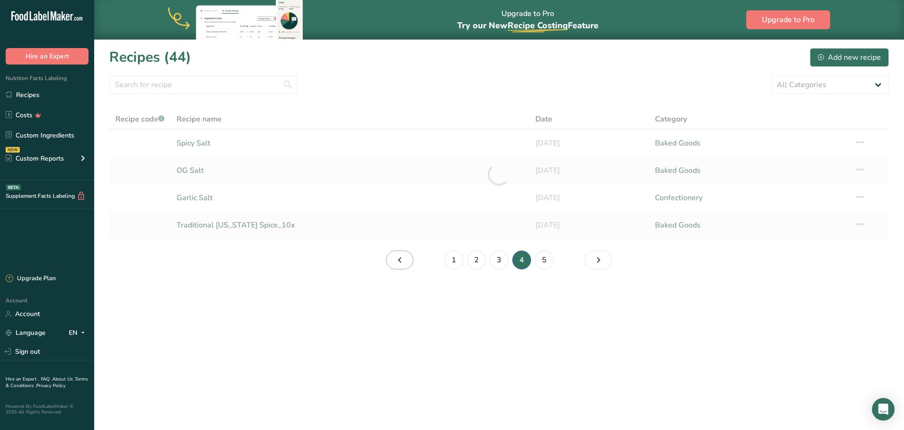
click at [405, 261] on icon "Page 3." at bounding box center [399, 259] width 11 height 17
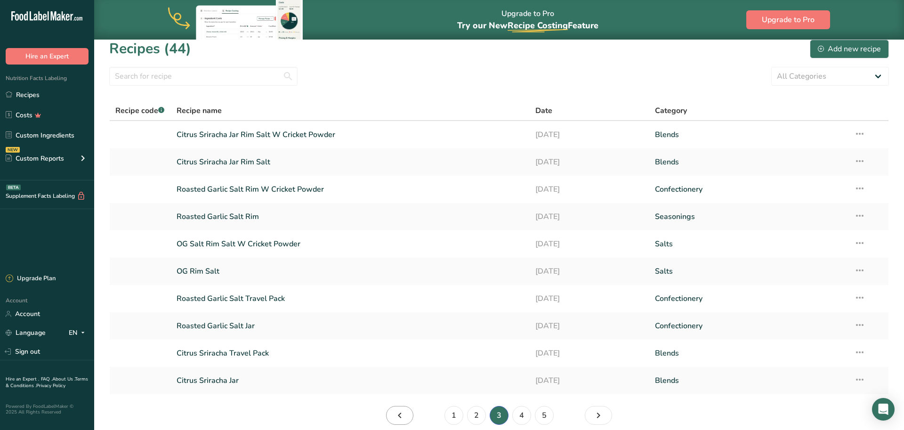
scroll to position [9, 0]
click at [224, 274] on link "OG Rim Salt" at bounding box center [351, 270] width 348 height 20
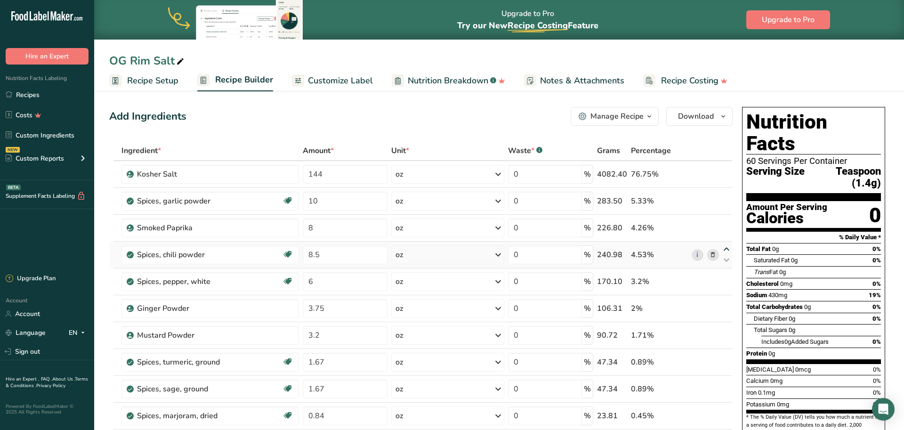
click at [726, 249] on icon at bounding box center [726, 249] width 11 height 7
type input "8.5"
type input "8"
click at [156, 82] on span "Recipe Setup" at bounding box center [152, 80] width 51 height 13
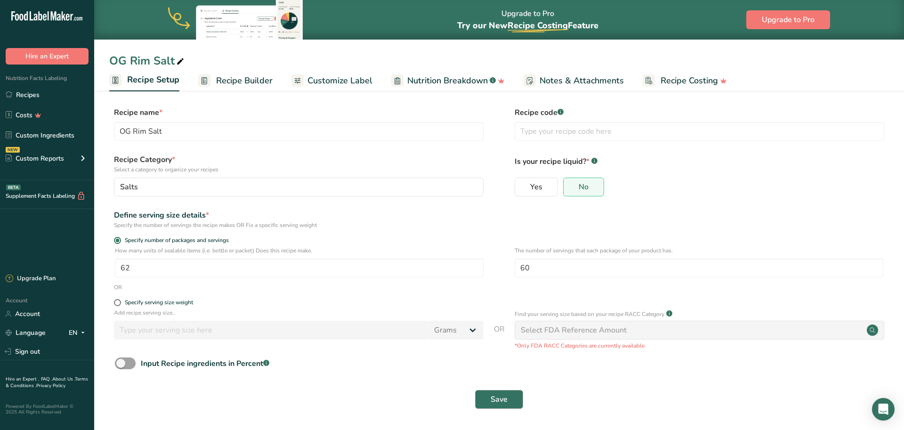
click at [513, 395] on button "Save" at bounding box center [499, 399] width 48 height 19
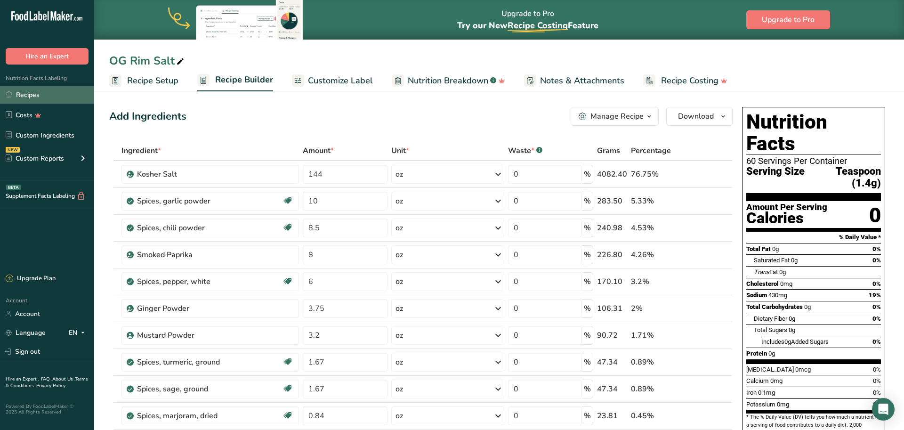
click at [55, 96] on link "Recipes" at bounding box center [47, 95] width 94 height 18
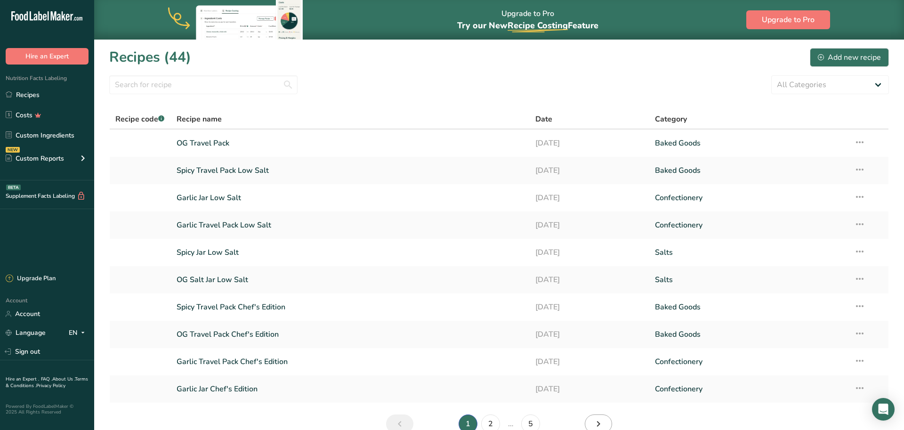
click at [606, 424] on link "Next page" at bounding box center [598, 423] width 27 height 19
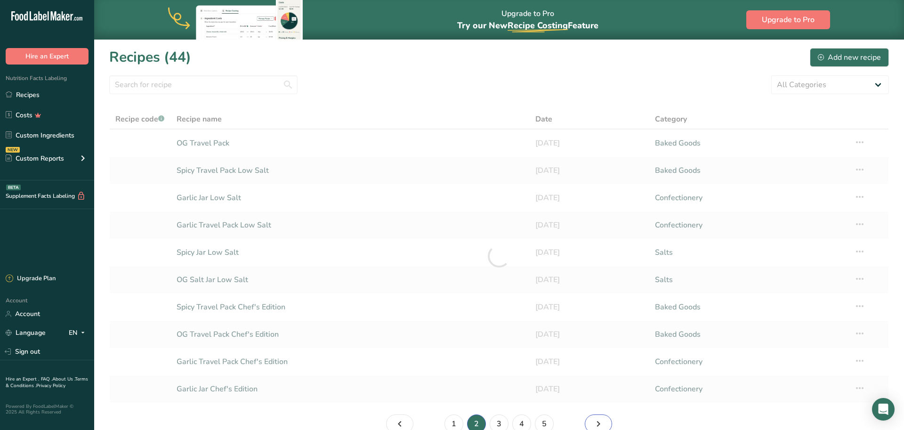
scroll to position [3, 0]
click at [608, 418] on link "Page 3." at bounding box center [598, 420] width 27 height 19
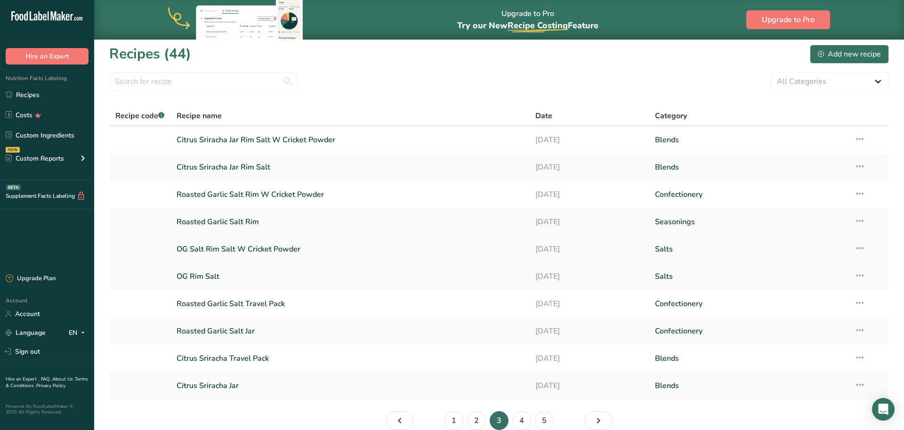
click at [266, 249] on link "OG Salt Rim Salt W Cricket Powder" at bounding box center [351, 249] width 348 height 20
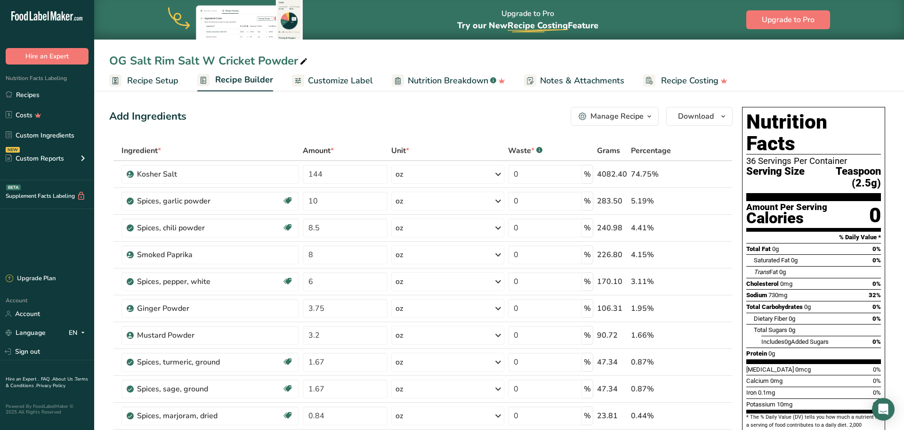
click at [148, 75] on span "Recipe Setup" at bounding box center [152, 80] width 51 height 13
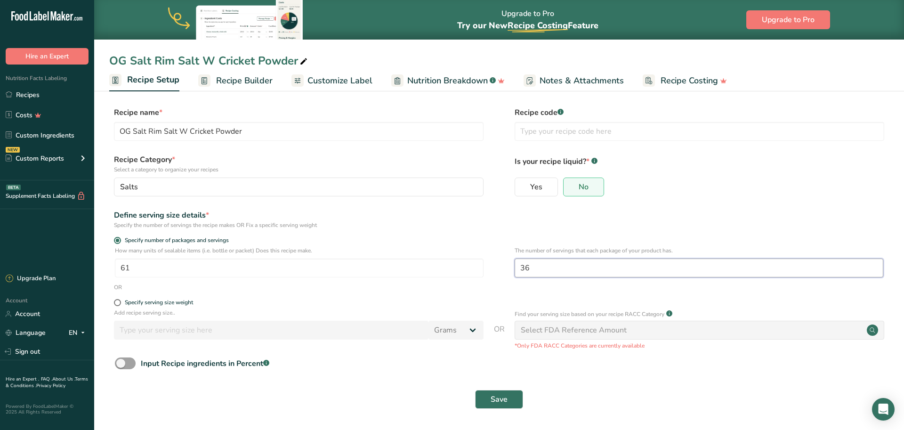
click at [553, 272] on input "36" at bounding box center [699, 268] width 369 height 19
type input "3"
type input "60"
click at [501, 400] on span "Save" at bounding box center [499, 399] width 17 height 11
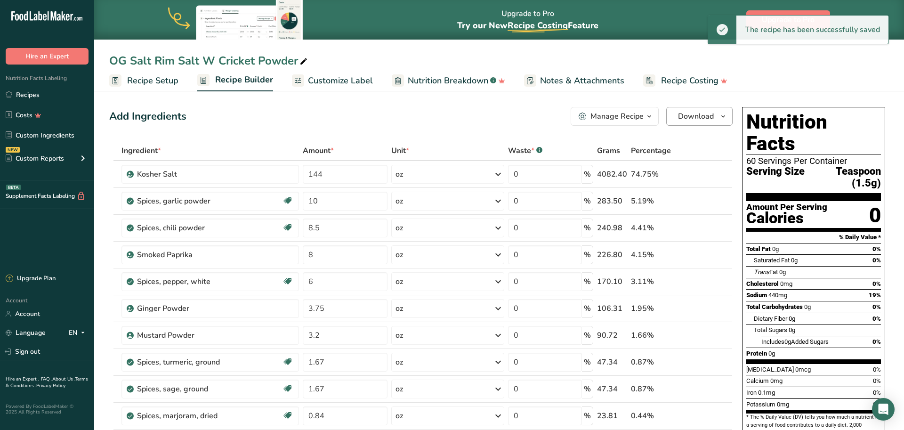
click at [720, 113] on icon "button" at bounding box center [724, 117] width 8 height 12
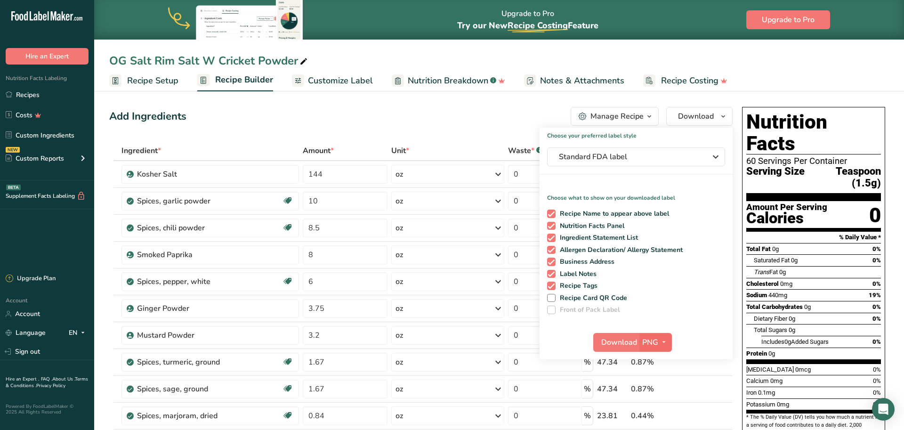
click at [661, 343] on icon "button" at bounding box center [664, 342] width 8 height 12
click at [664, 408] on link "PDF" at bounding box center [657, 408] width 30 height 16
click at [717, 152] on icon "button" at bounding box center [715, 156] width 11 height 17
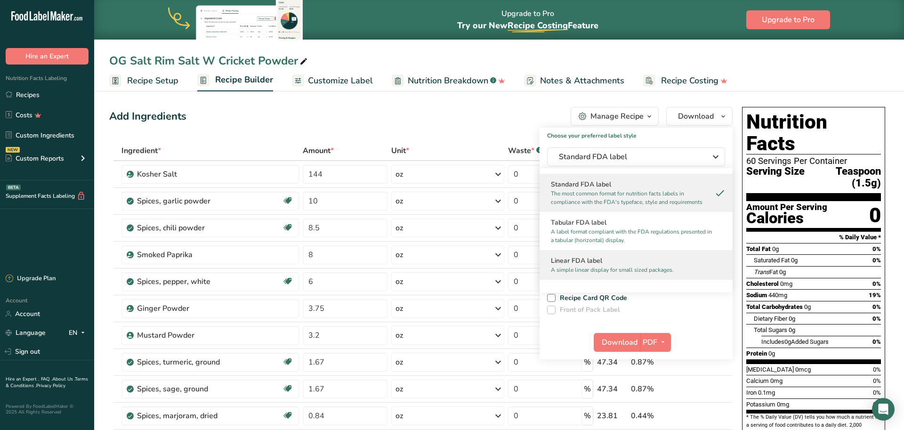
click at [661, 262] on h2 "Linear FDA label" at bounding box center [636, 261] width 170 height 10
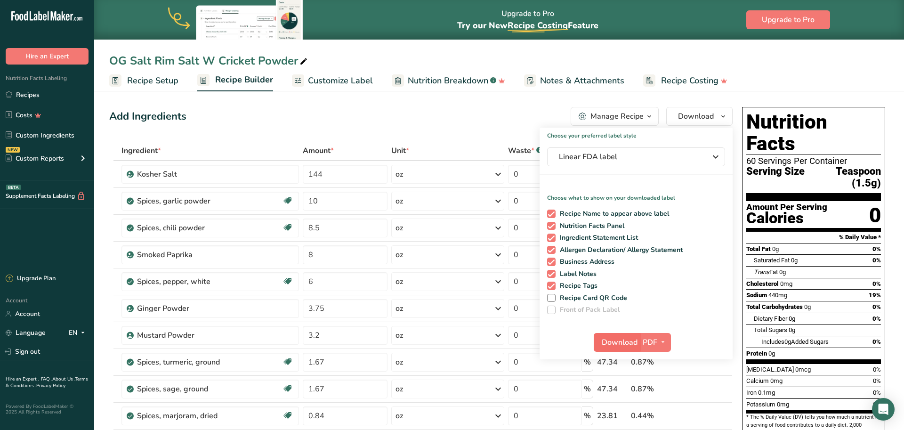
click at [618, 342] on span "Download" at bounding box center [620, 342] width 36 height 11
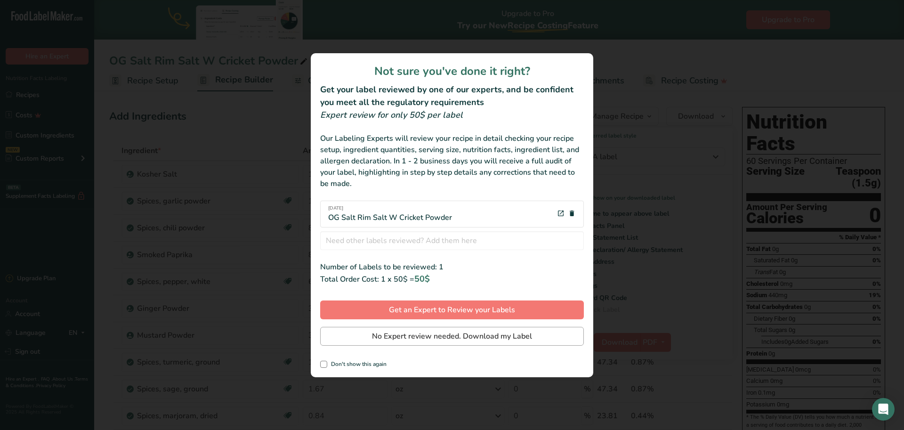
click at [535, 333] on button "No Expert review needed. Download my Label" at bounding box center [452, 336] width 264 height 19
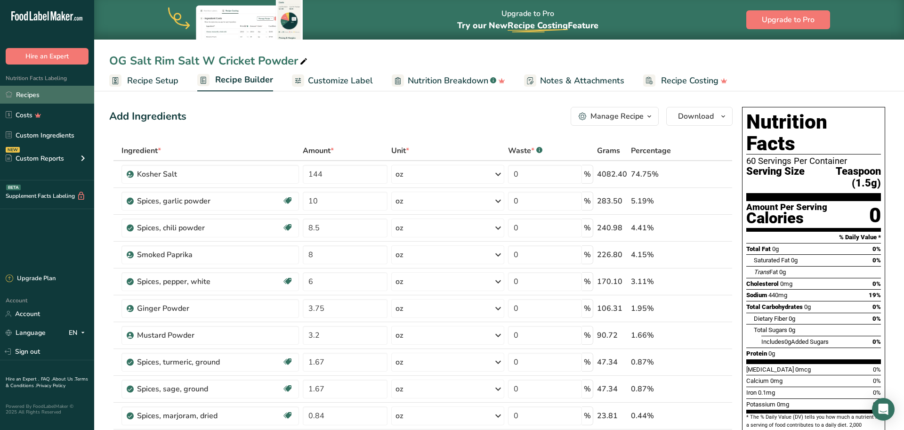
click at [30, 94] on link "Recipes" at bounding box center [47, 95] width 94 height 18
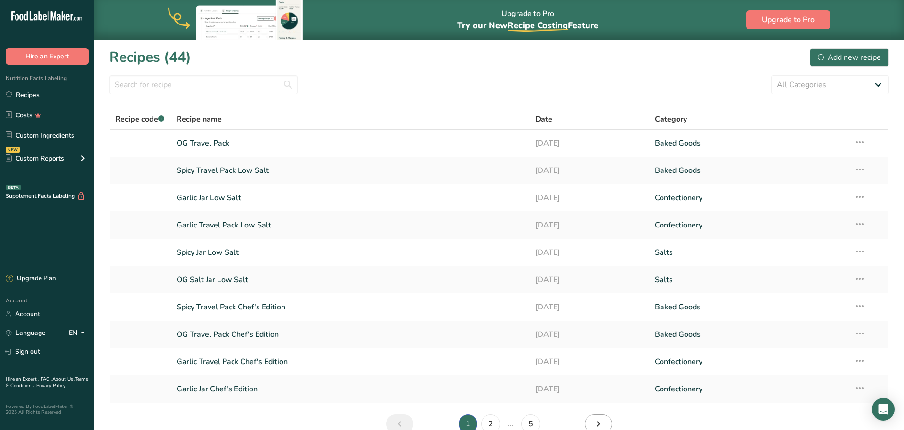
click at [600, 421] on icon "Next page" at bounding box center [598, 423] width 11 height 17
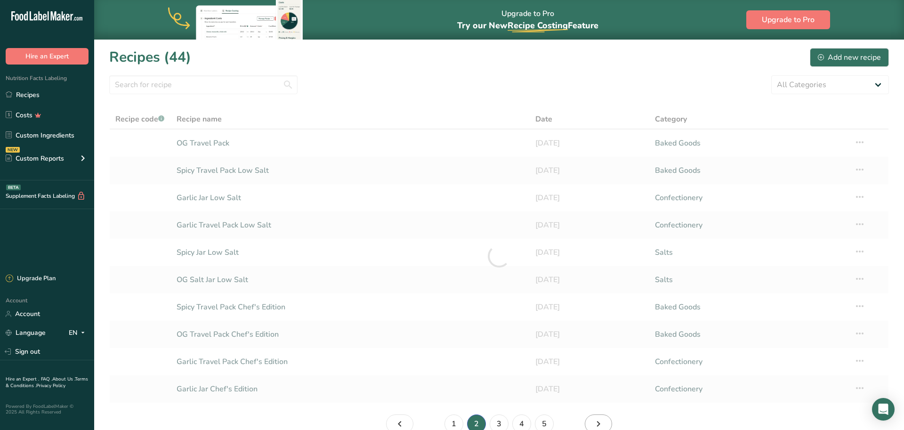
click at [600, 421] on icon "Page 3." at bounding box center [598, 423] width 11 height 17
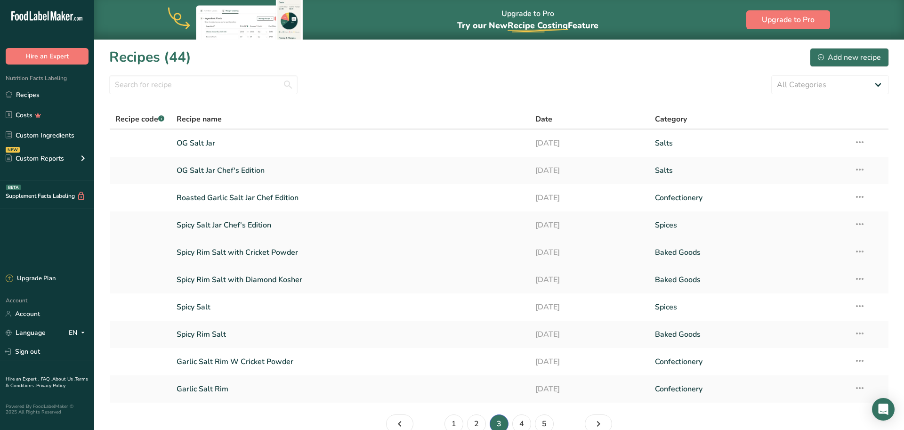
click at [211, 252] on link "Spicy Rim Salt with Cricket Powder" at bounding box center [351, 253] width 348 height 20
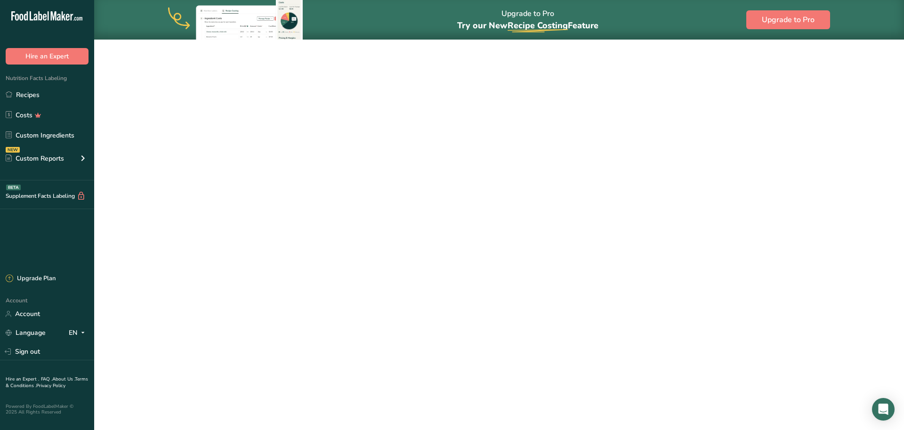
click at [211, 252] on link "Spicy Rim Salt with Cricket Powder" at bounding box center [351, 253] width 348 height 20
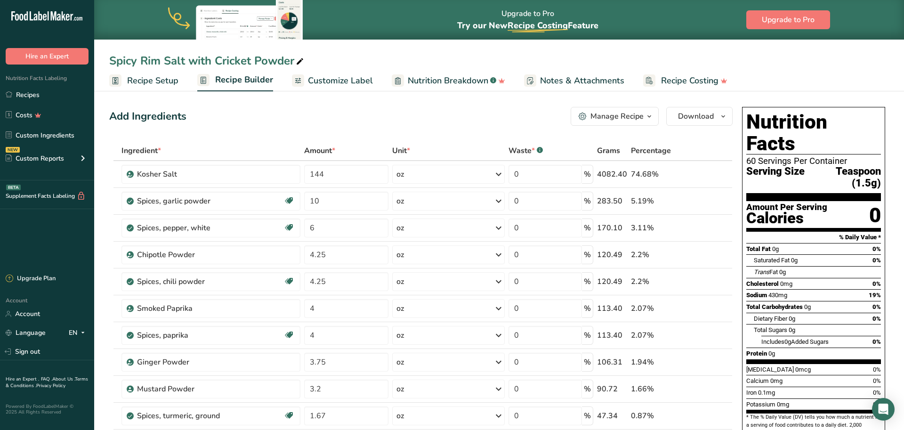
click at [160, 83] on span "Recipe Setup" at bounding box center [152, 80] width 51 height 13
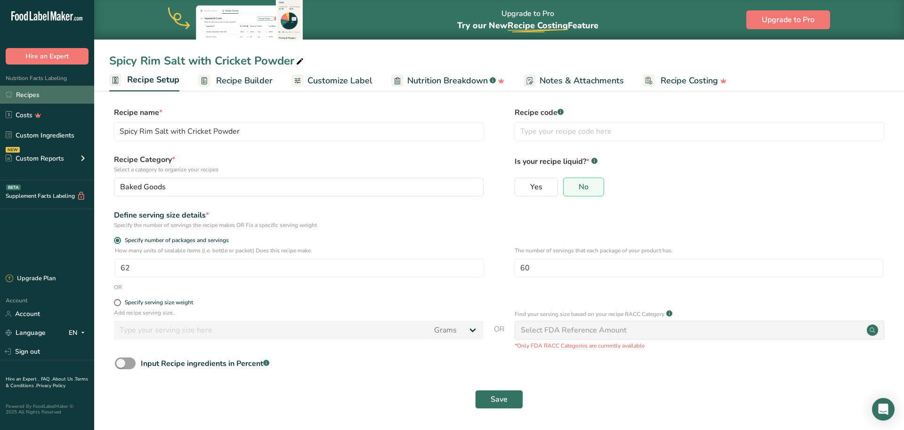
click at [26, 92] on link "Recipes" at bounding box center [47, 95] width 94 height 18
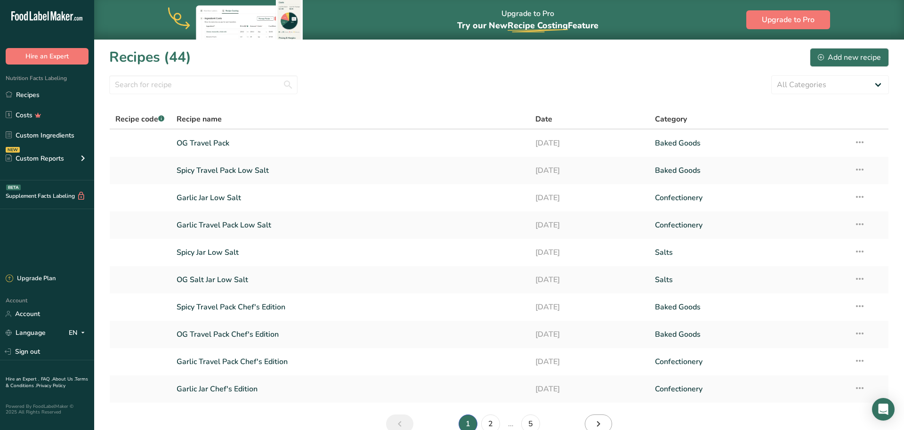
click at [602, 417] on icon "Next page" at bounding box center [598, 423] width 11 height 17
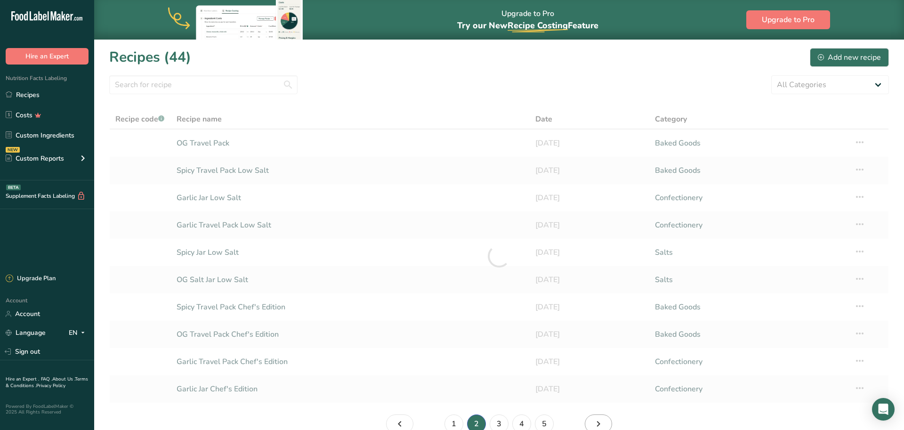
click at [602, 417] on icon "Page 3." at bounding box center [598, 423] width 11 height 17
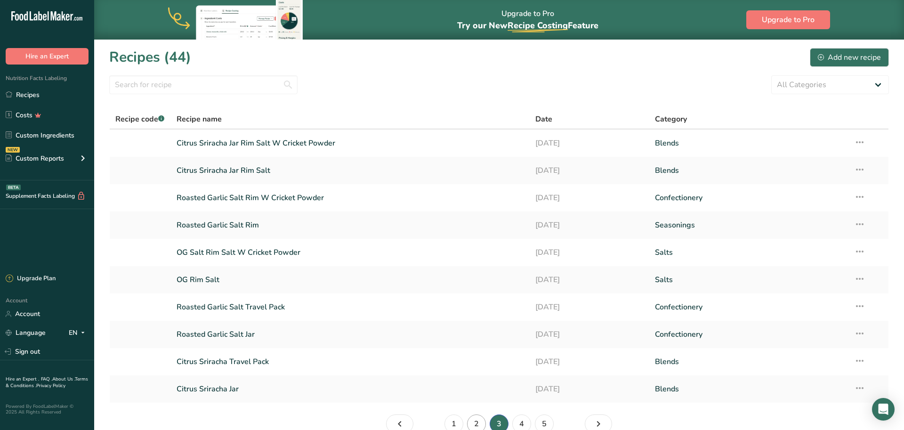
click at [479, 422] on link "2" at bounding box center [476, 423] width 19 height 19
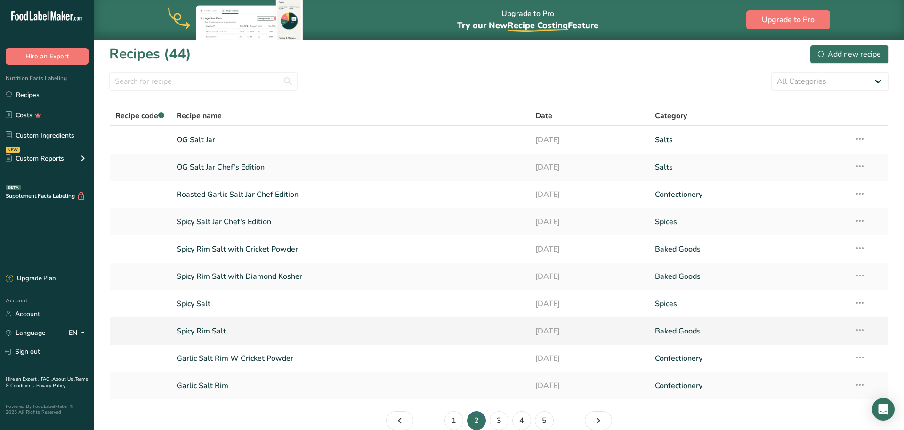
click at [234, 329] on link "Spicy Rim Salt" at bounding box center [351, 331] width 348 height 20
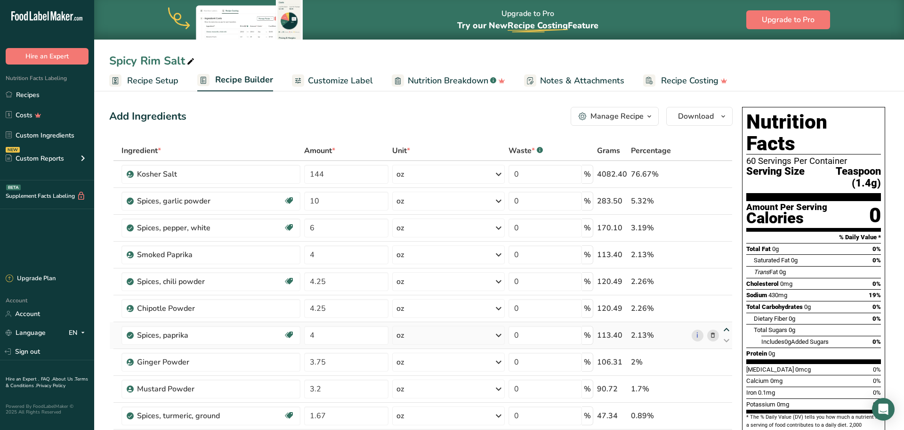
click at [726, 331] on icon at bounding box center [726, 329] width 11 height 7
type input "4"
type input "4.25"
click at [726, 304] on icon at bounding box center [726, 303] width 11 height 7
type input "4"
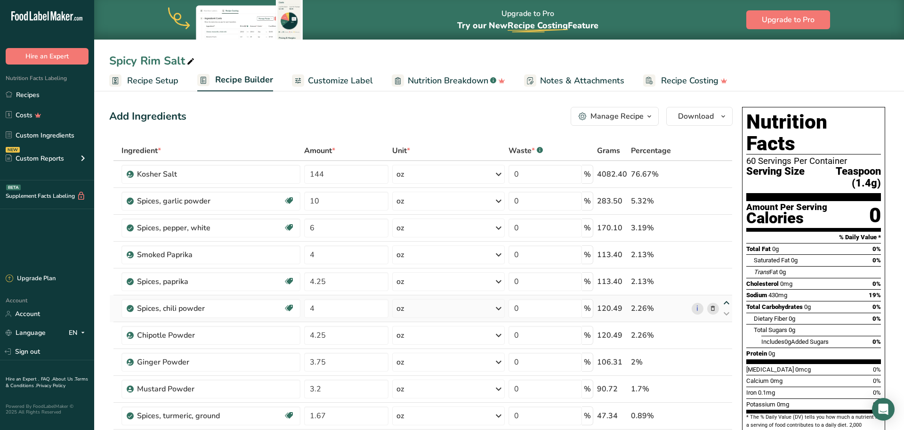
type input "4.25"
click at [155, 82] on span "Recipe Setup" at bounding box center [152, 80] width 51 height 13
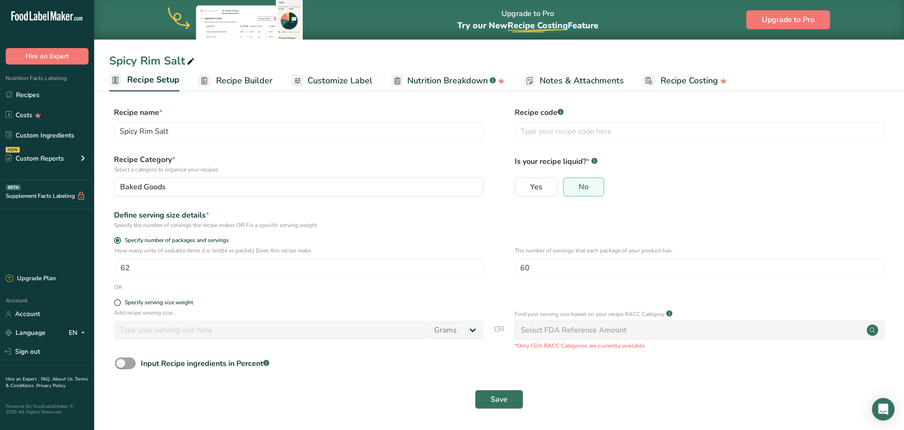
click at [502, 395] on span "Save" at bounding box center [499, 399] width 17 height 11
